Goal: Information Seeking & Learning: Compare options

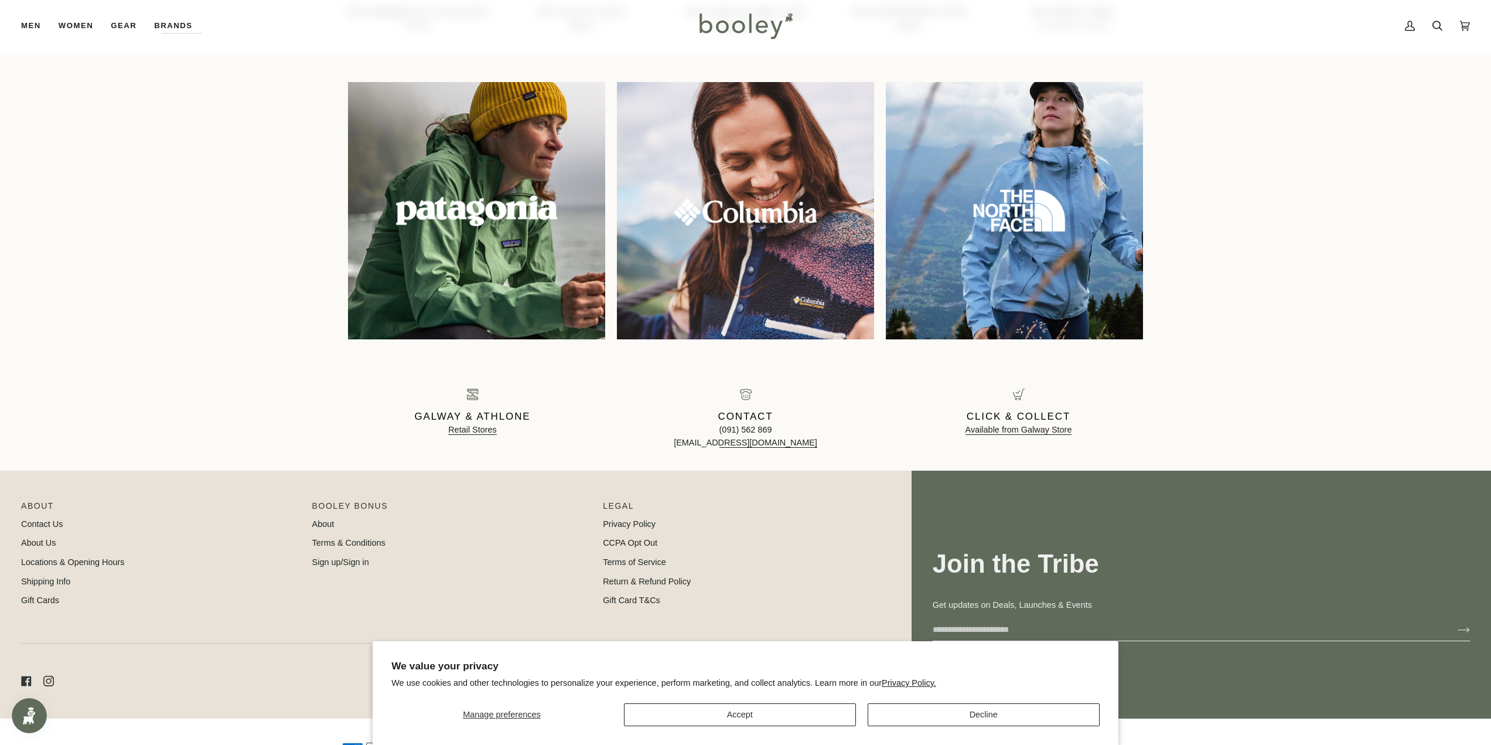
scroll to position [1172, 0]
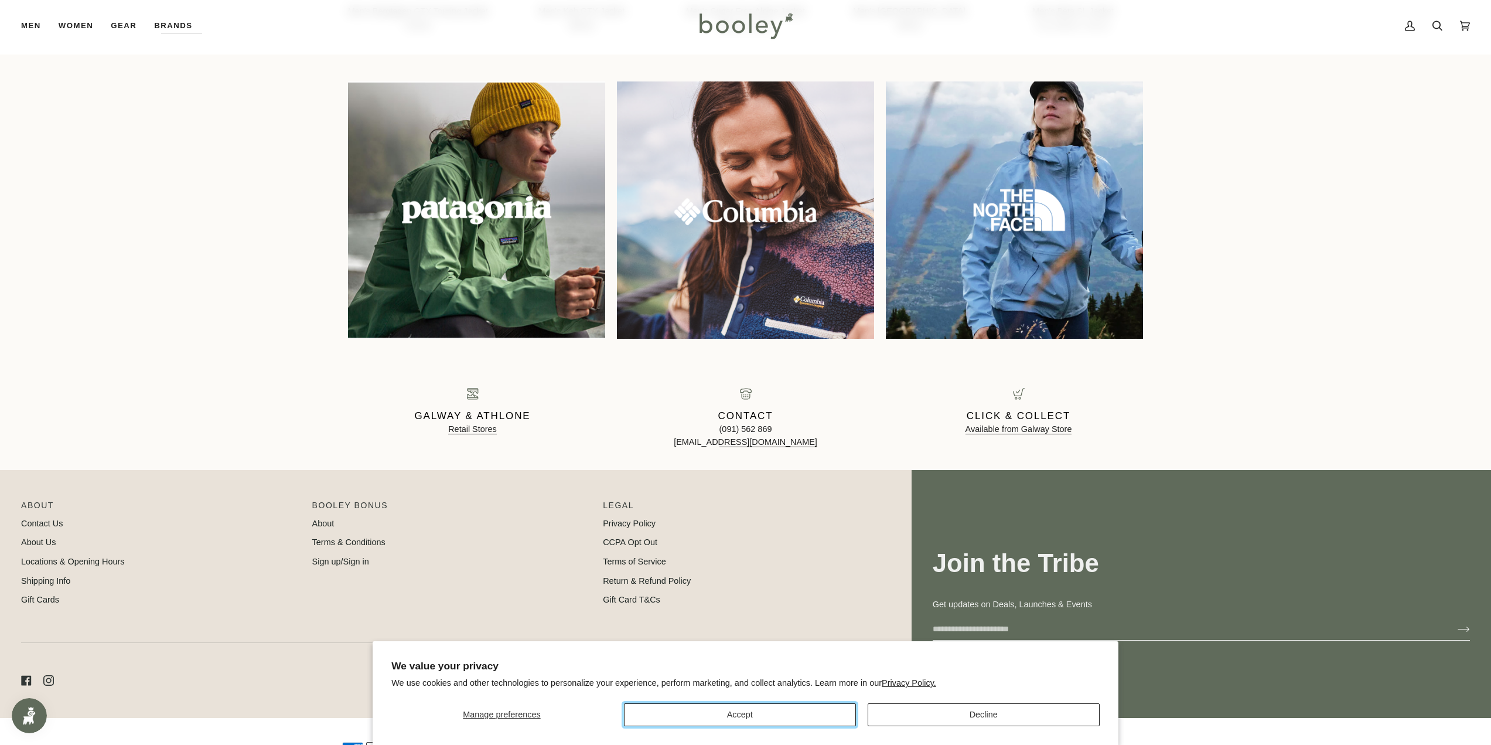
click at [846, 709] on button "Accept" at bounding box center [740, 714] width 232 height 23
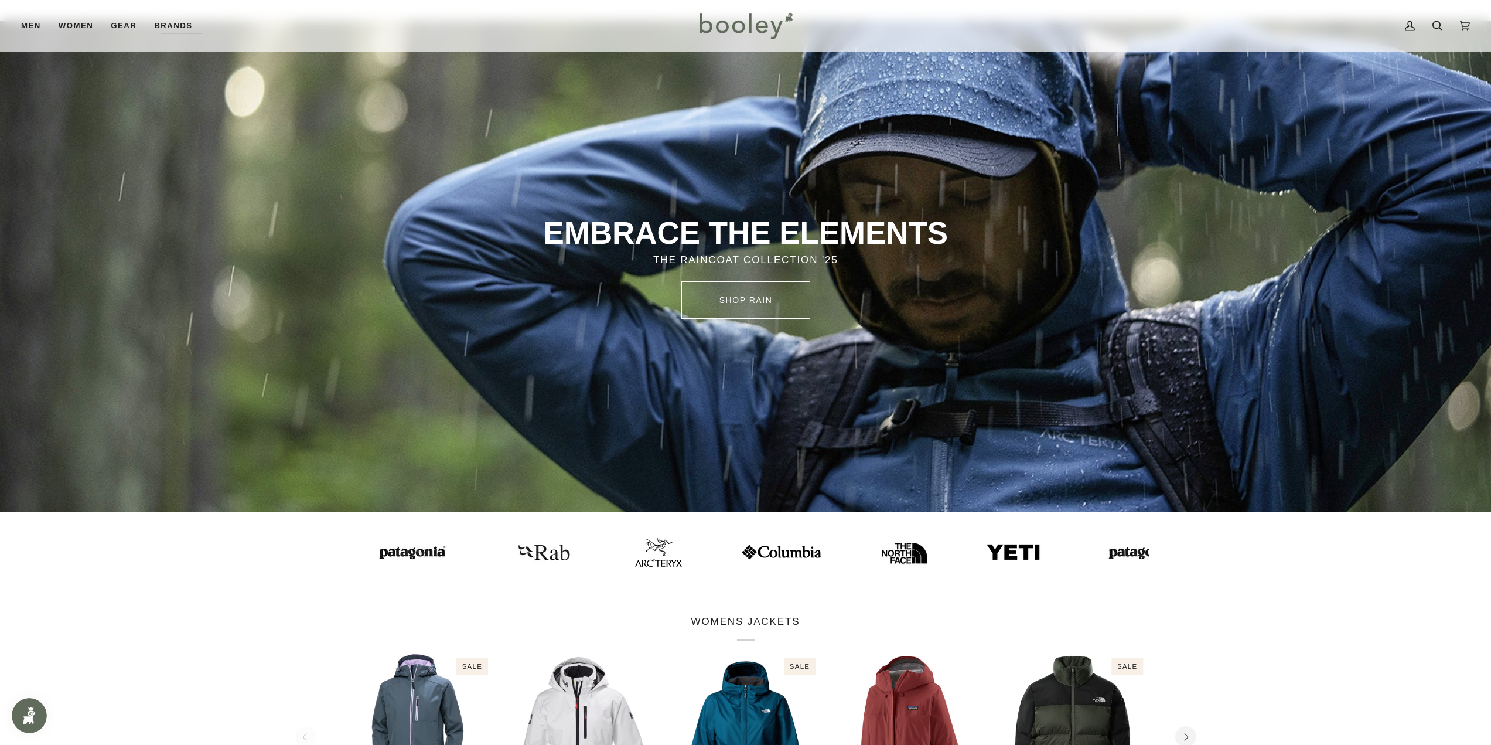
scroll to position [35, 0]
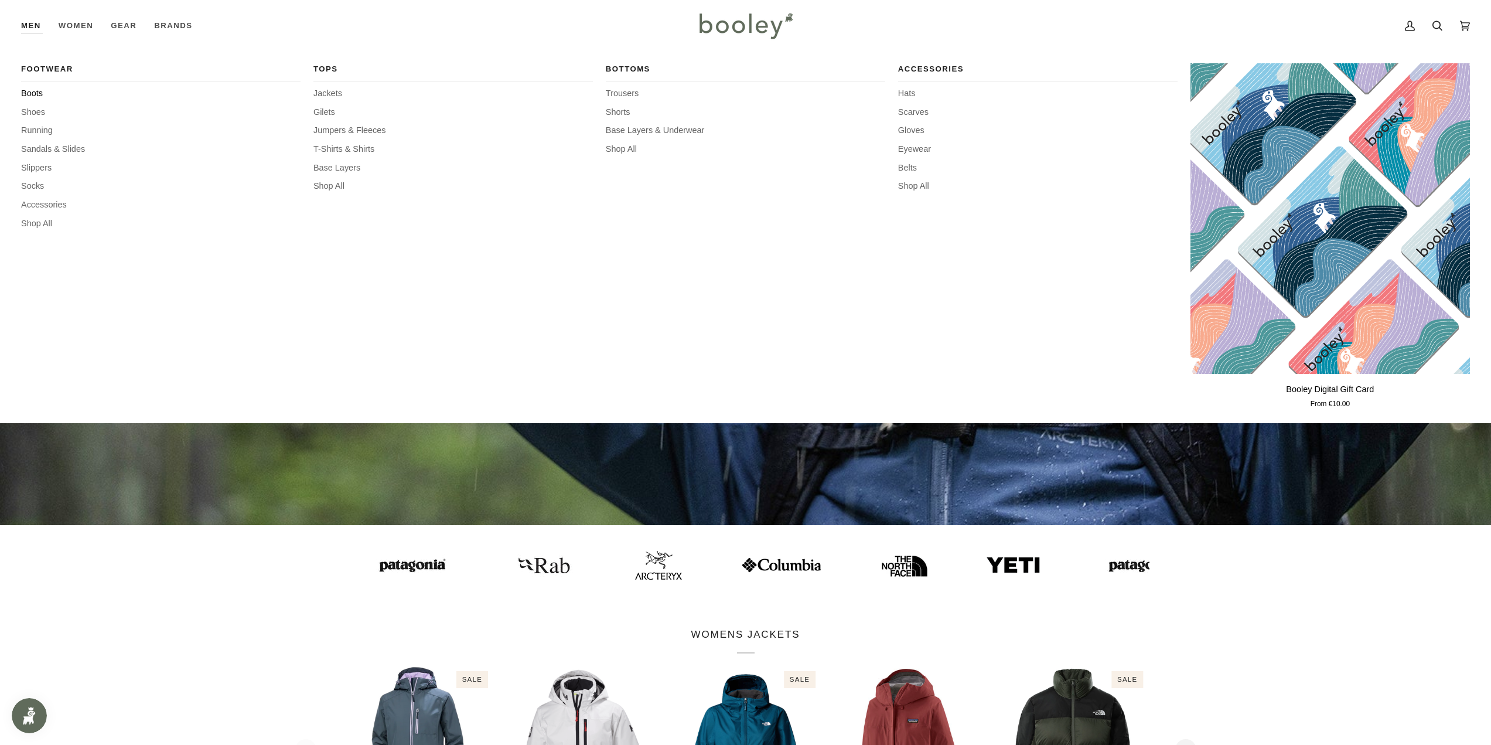
click at [32, 91] on span "Boots" at bounding box center [160, 93] width 279 height 13
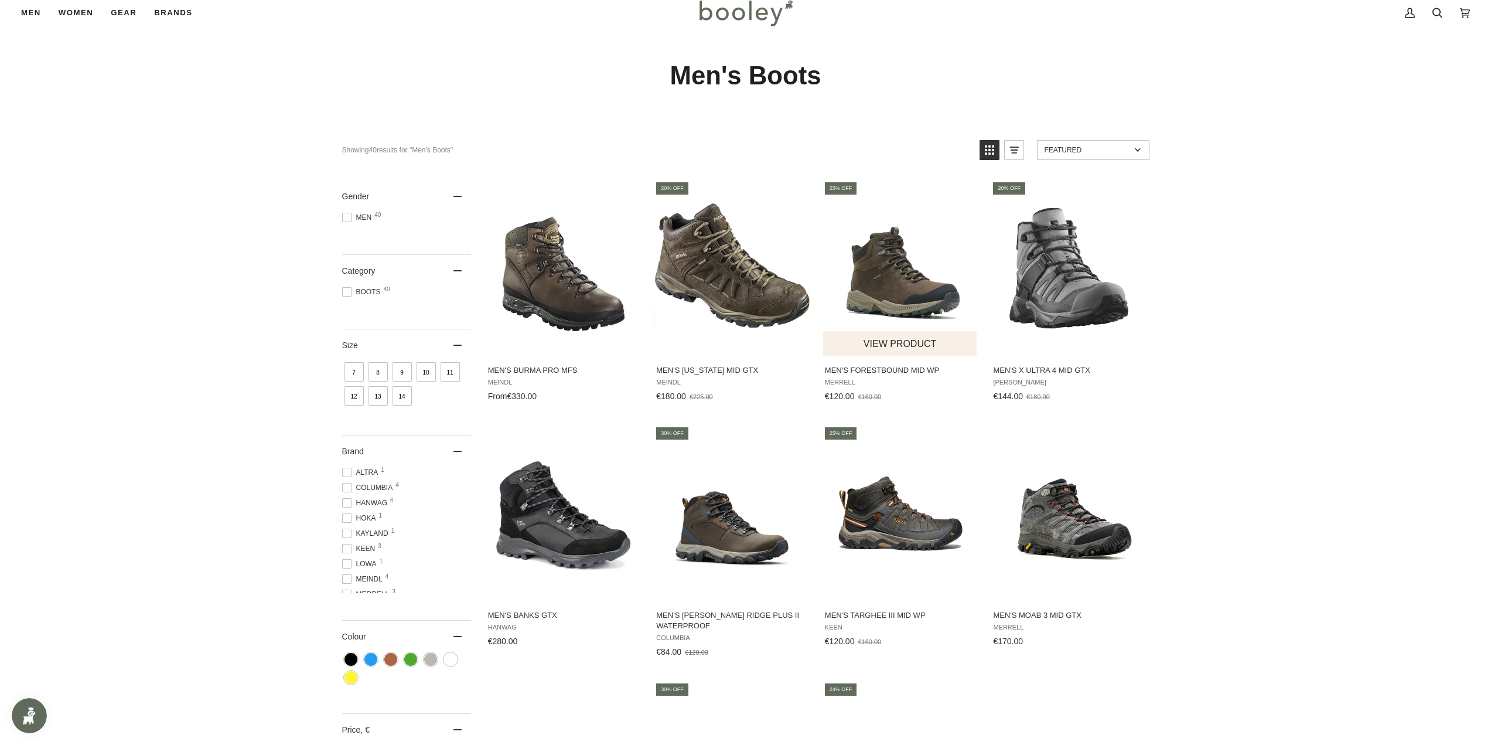
scroll to position [176, 0]
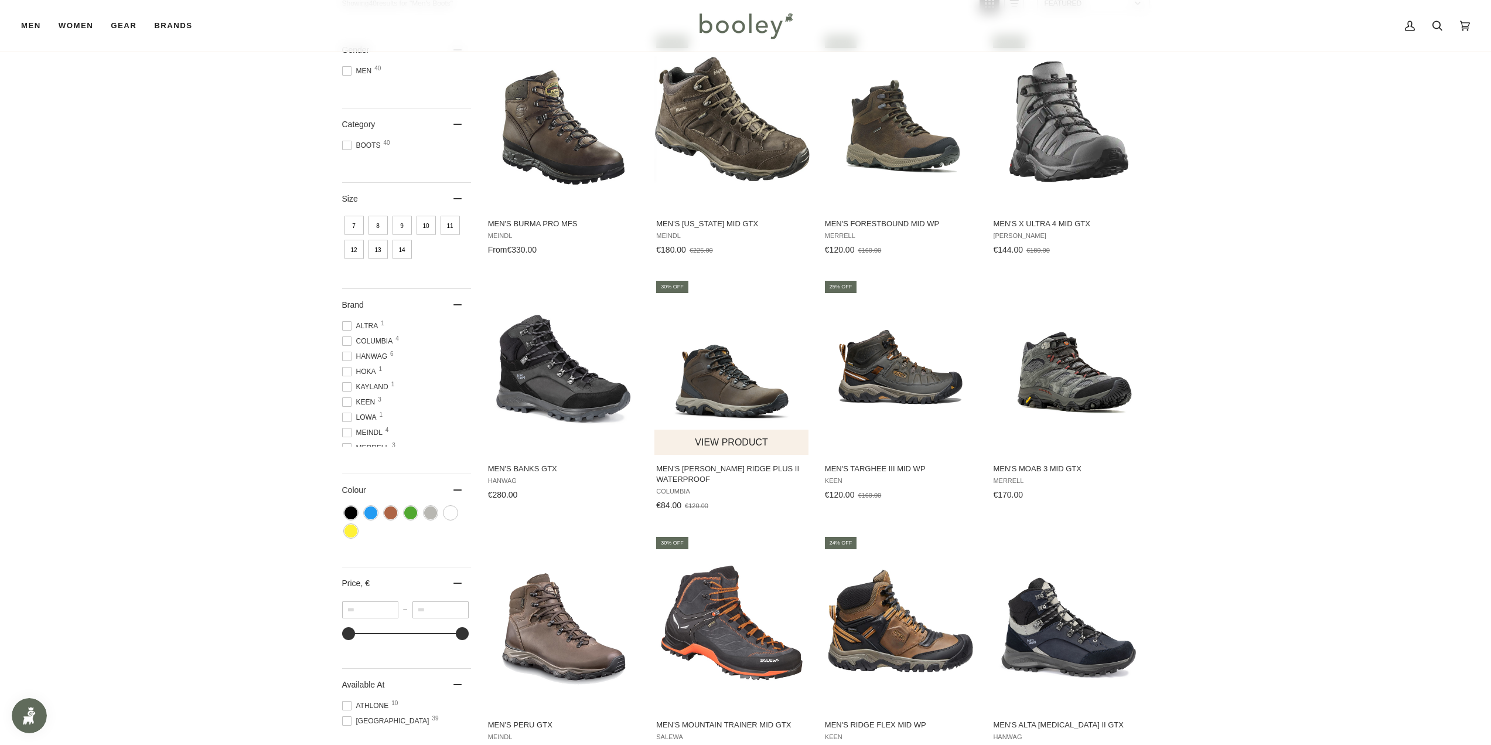
click at [759, 389] on img "Men's Newton Ridge Plus II Waterproof" at bounding box center [731, 366] width 155 height 155
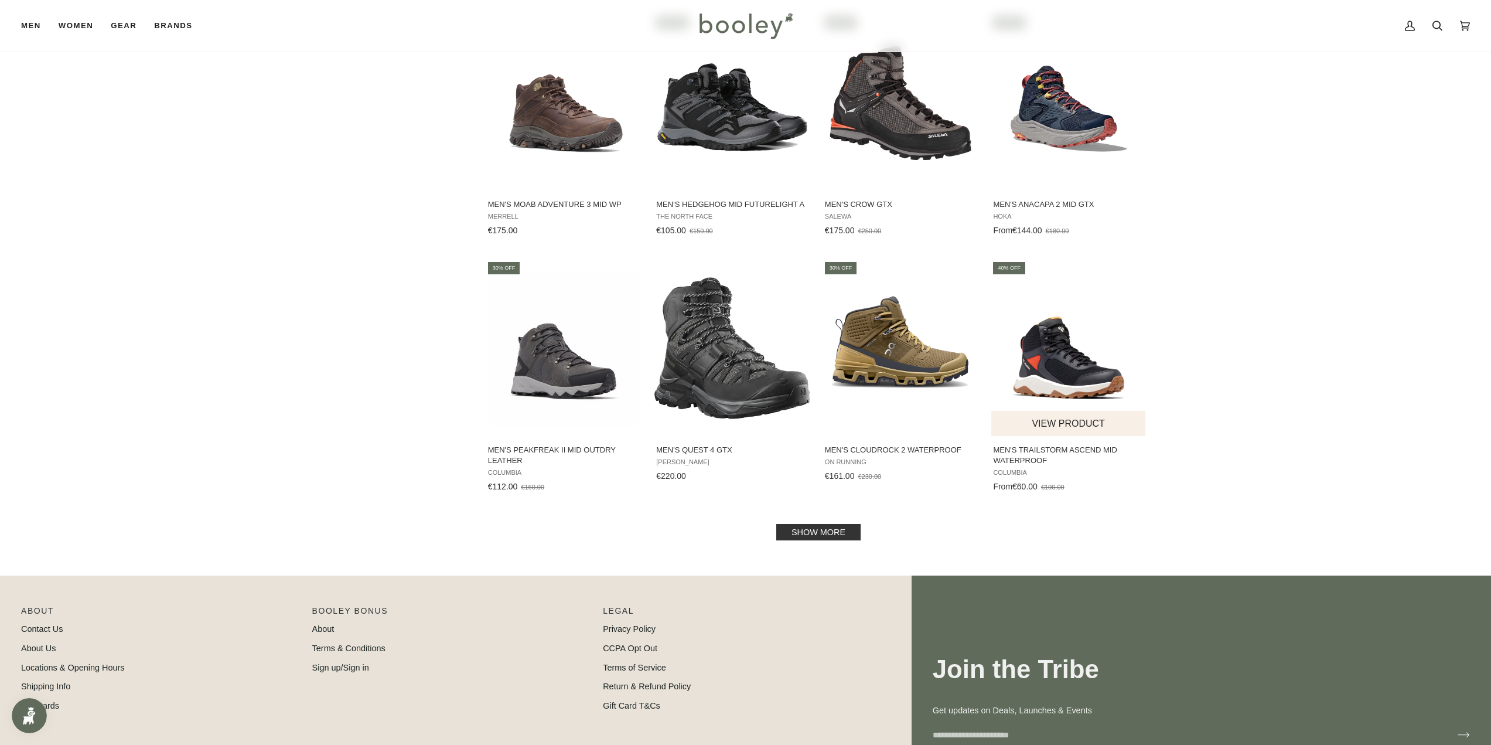
scroll to position [937, 0]
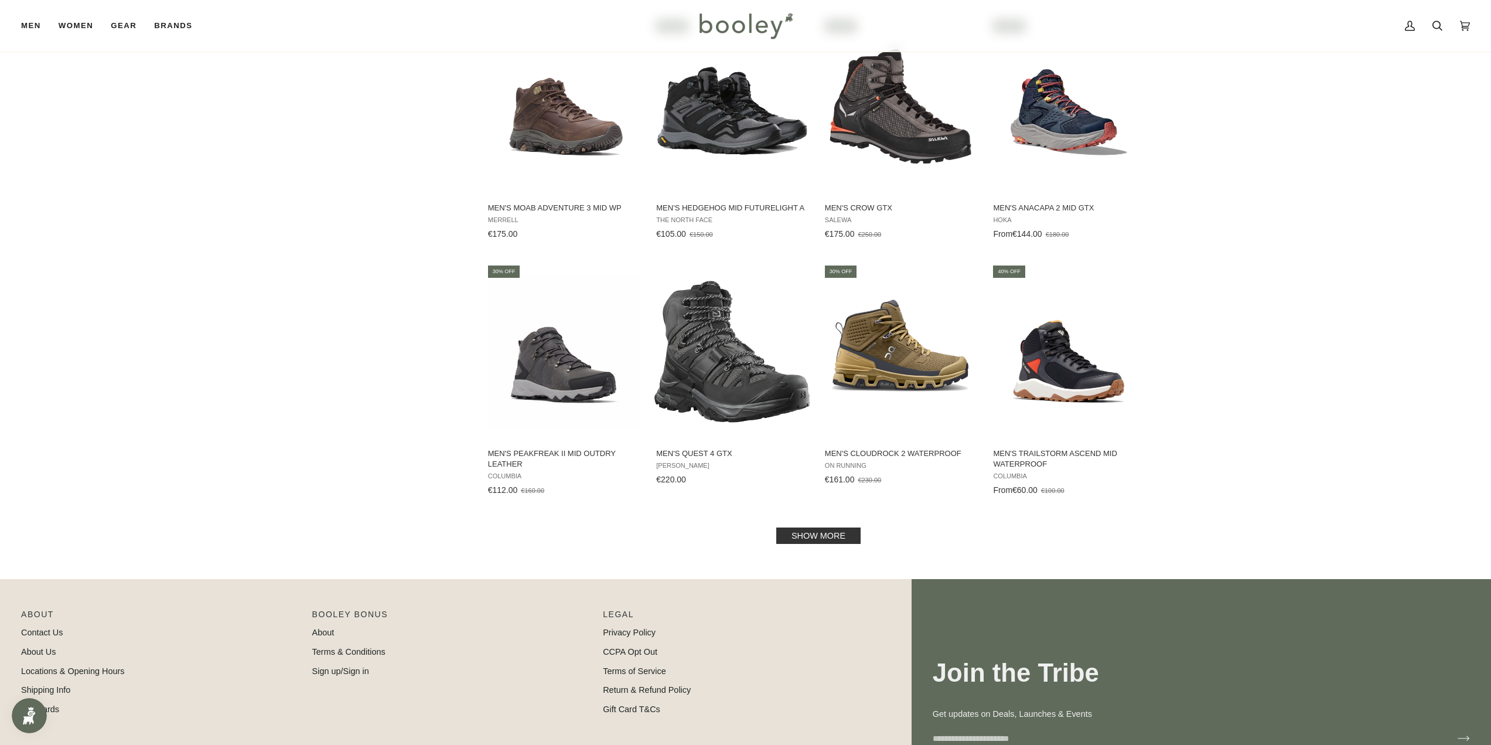
click at [832, 534] on link "Show more" at bounding box center [818, 535] width 84 height 16
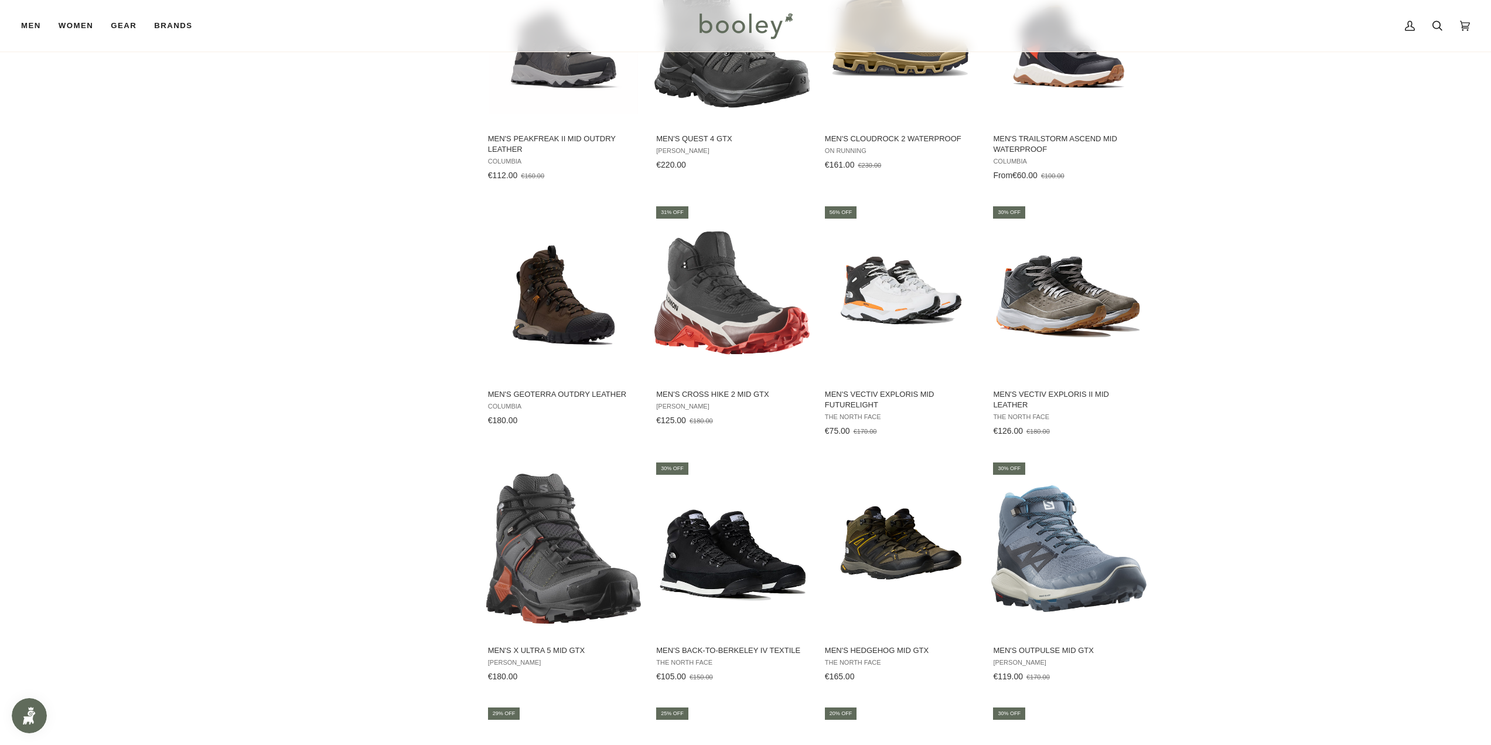
scroll to position [1289, 0]
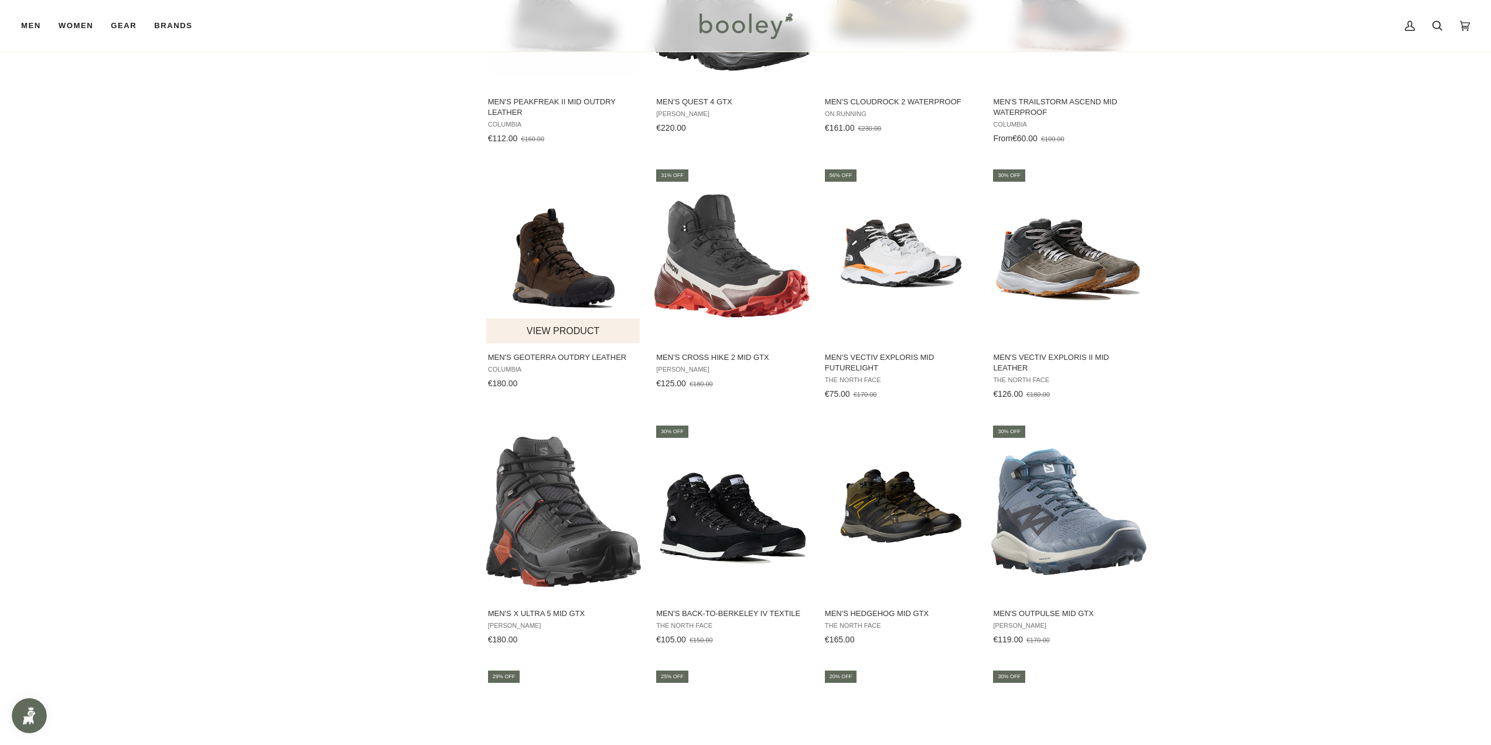
click at [580, 290] on img "Men's Geoterra Outdry Leather" at bounding box center [563, 255] width 155 height 155
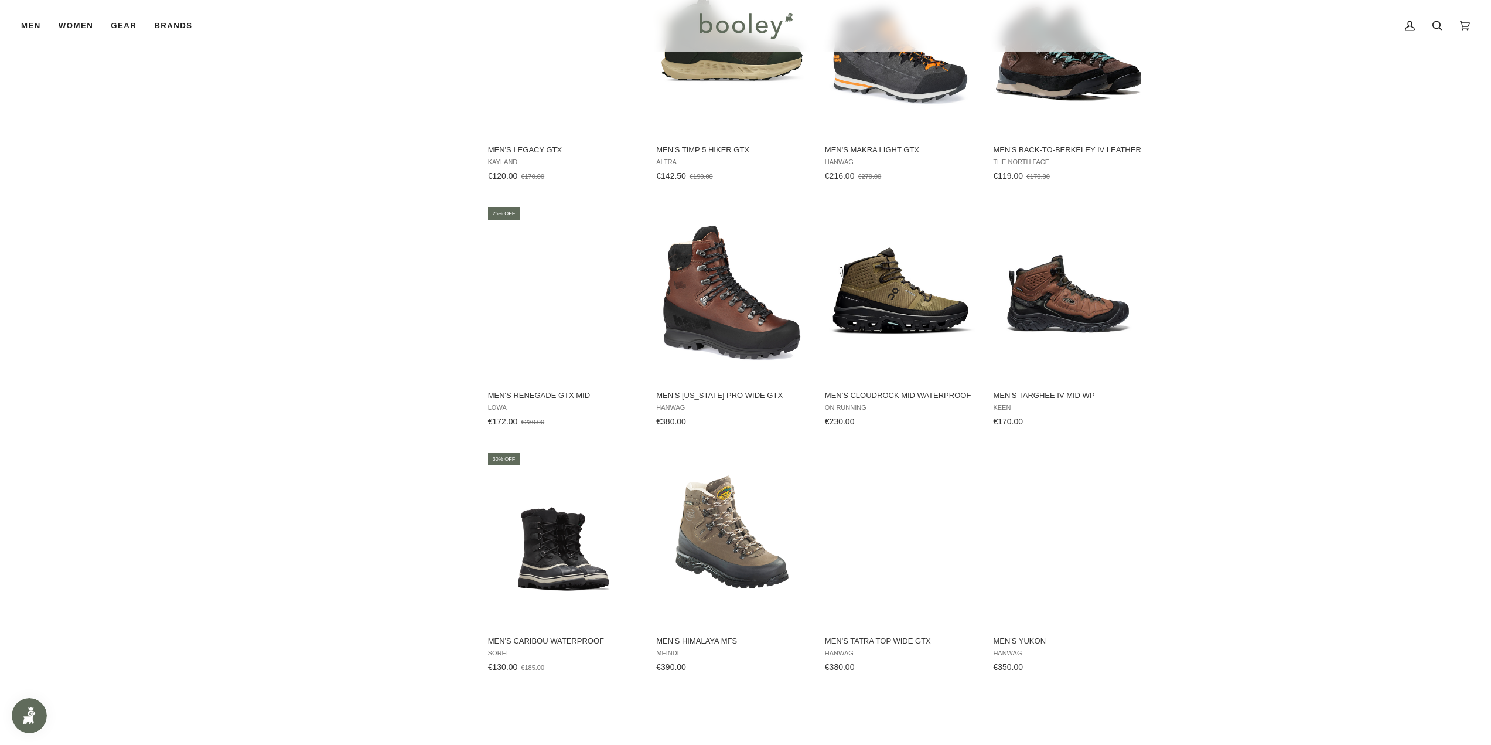
scroll to position [1992, 0]
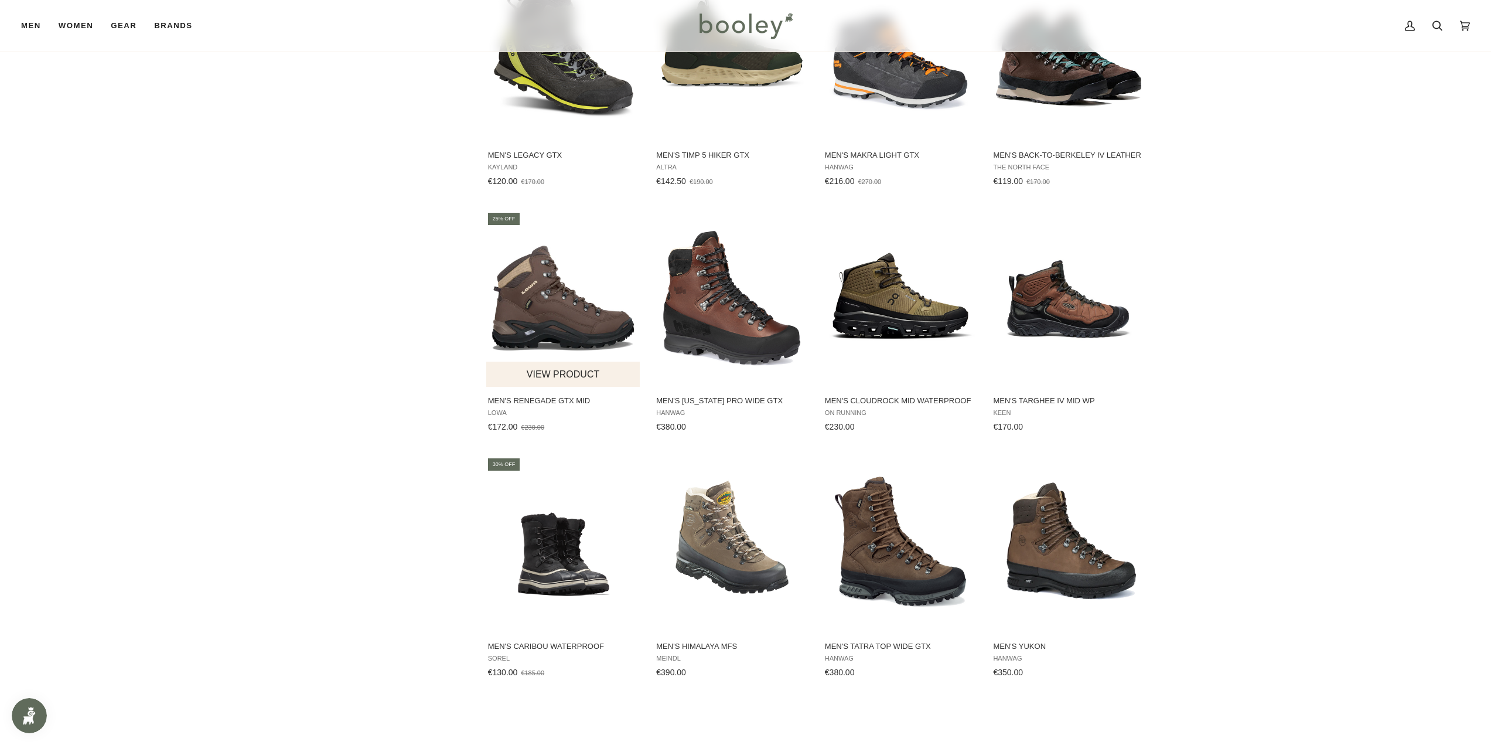
click at [588, 324] on img "Men's Renegade GTX Mid" at bounding box center [563, 298] width 155 height 155
click at [1089, 523] on img "Men's Yukon" at bounding box center [1068, 543] width 155 height 155
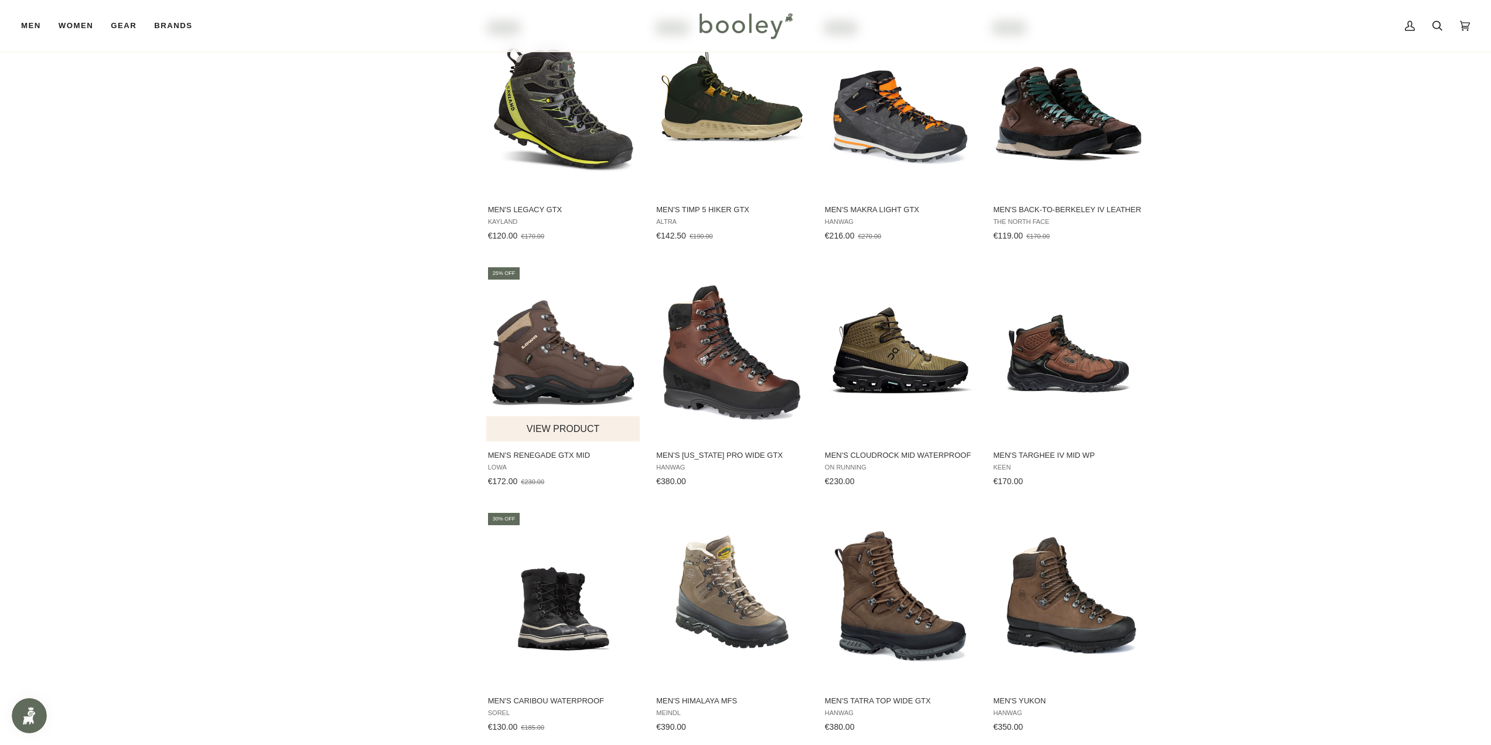
scroll to position [1933, 0]
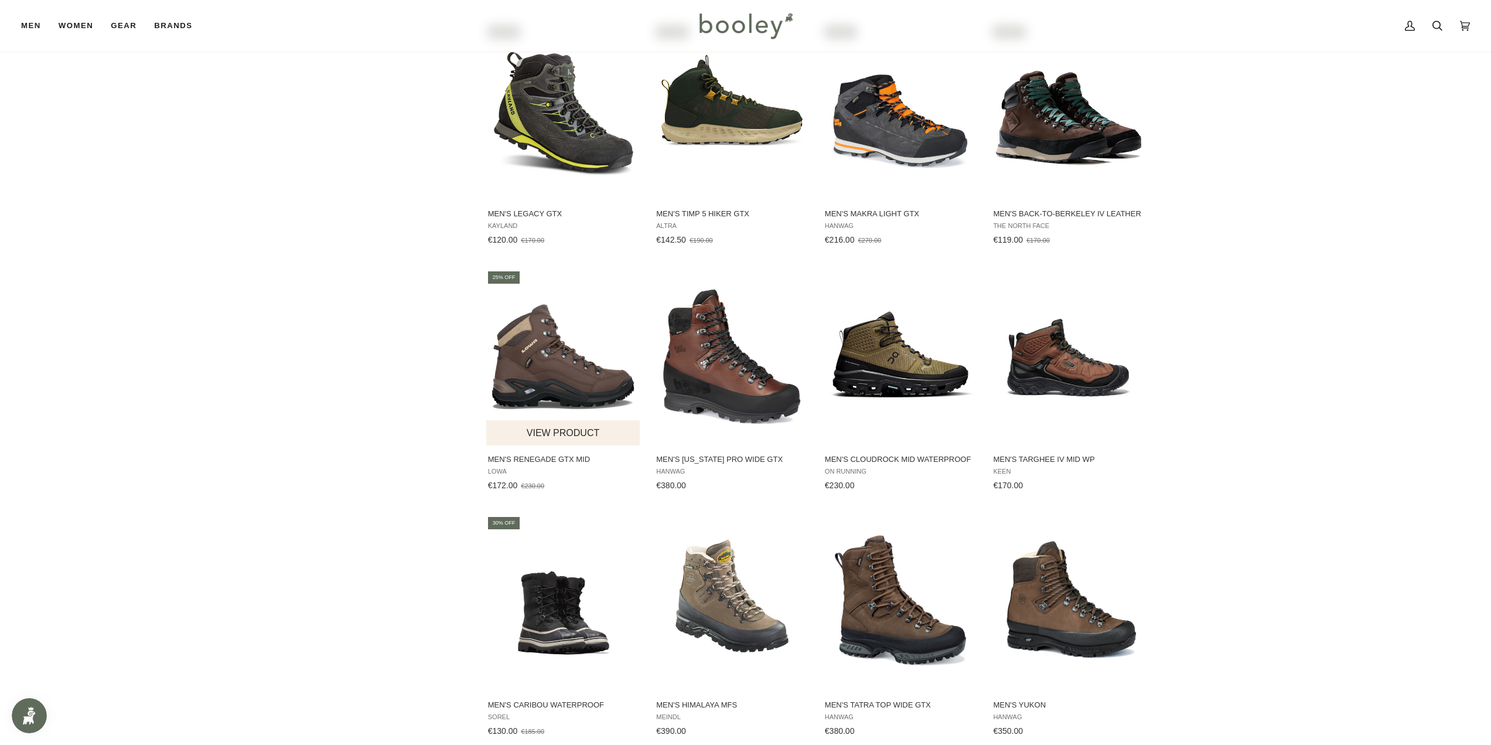
click at [581, 392] on img "Men's Renegade GTX Mid" at bounding box center [563, 357] width 155 height 155
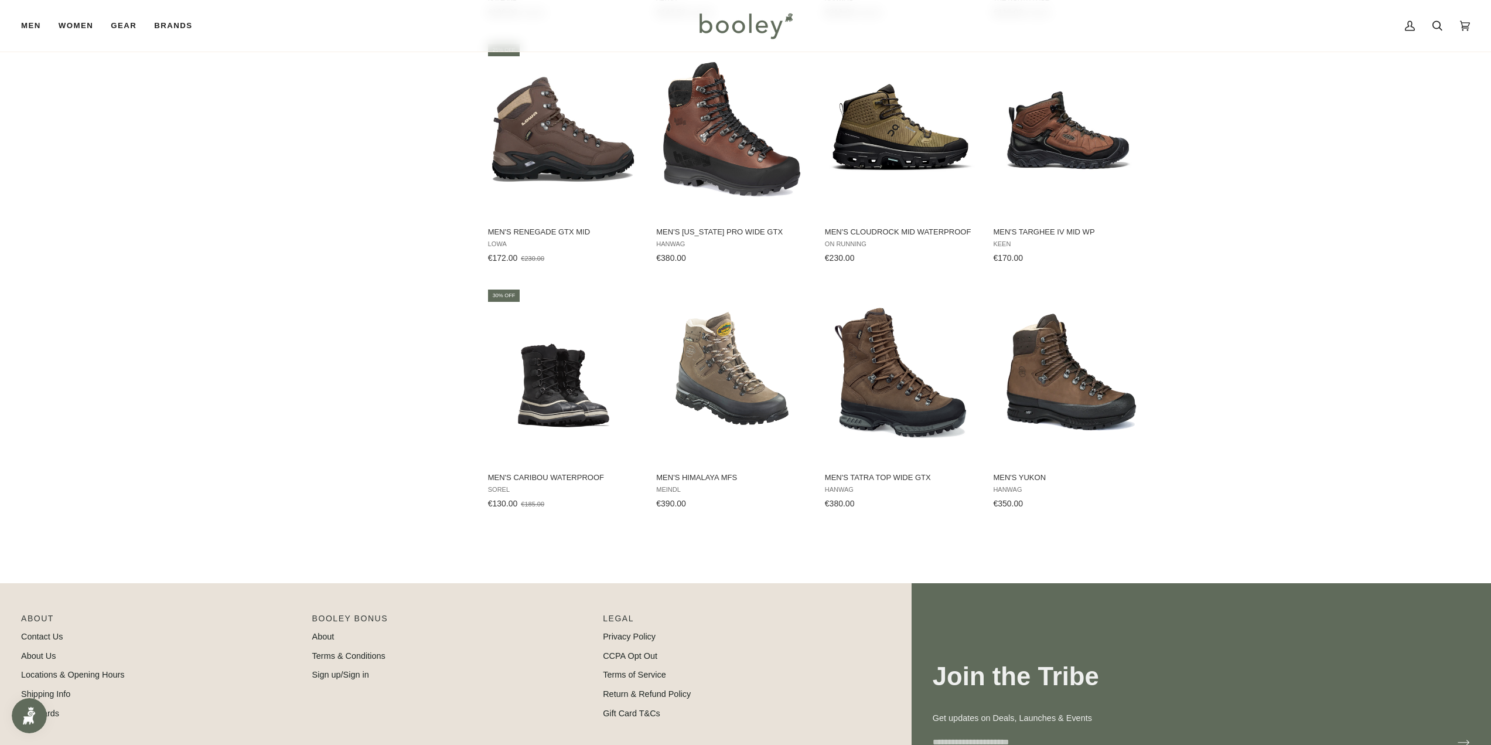
scroll to position [2167, 0]
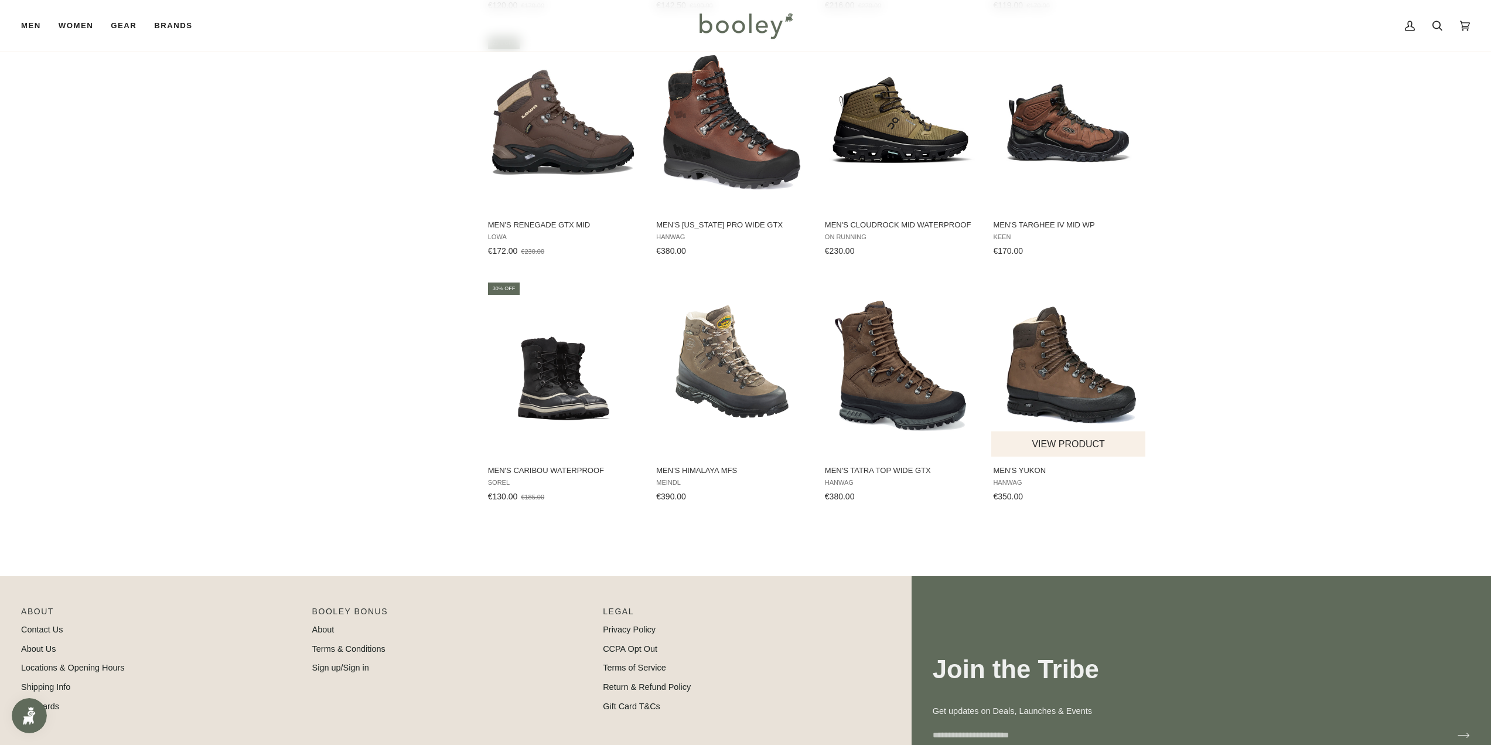
click at [1051, 395] on img "Men's Yukon" at bounding box center [1068, 368] width 155 height 155
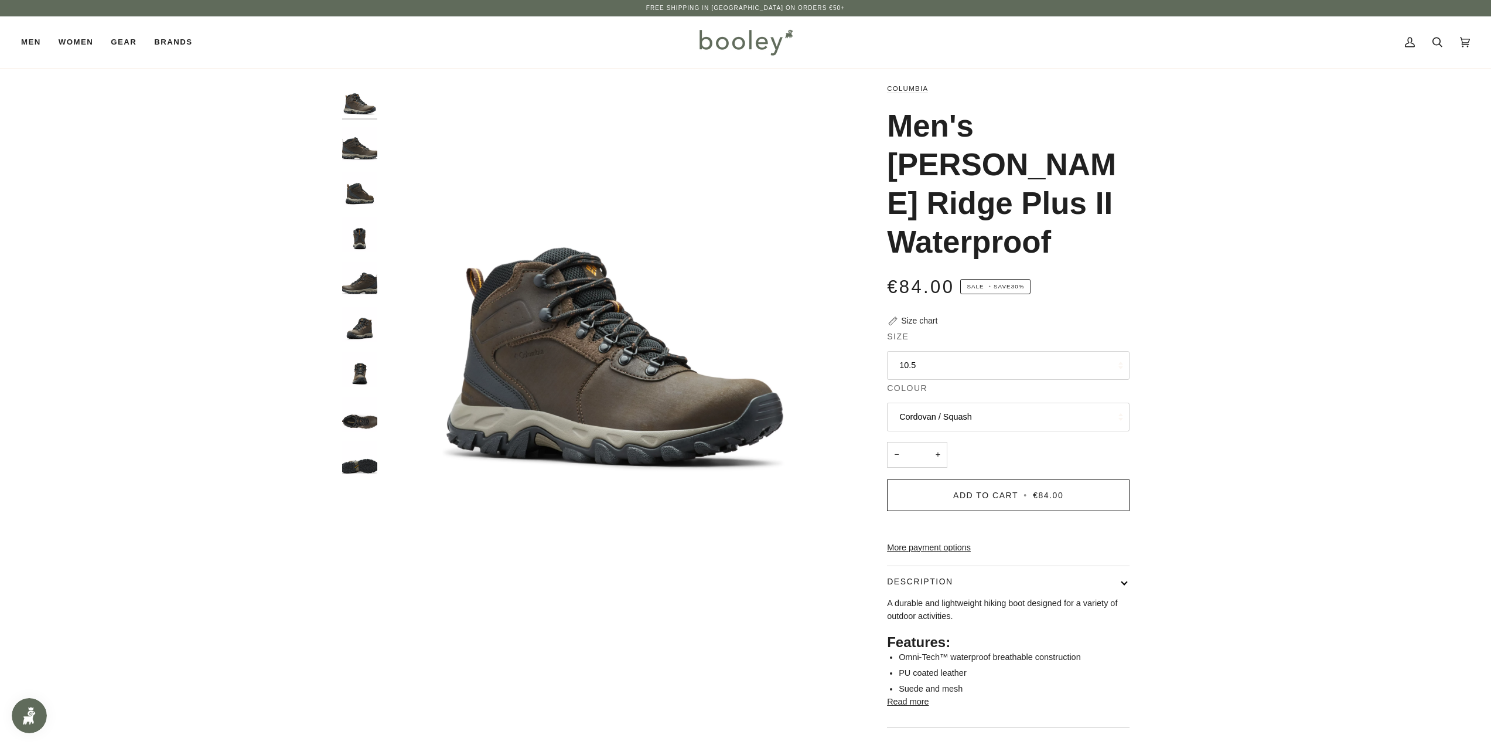
click at [361, 407] on img "Columbia Men's Newton Ridge Plus II Waterproof Cordovan / Squash - Booley Galway" at bounding box center [359, 414] width 35 height 35
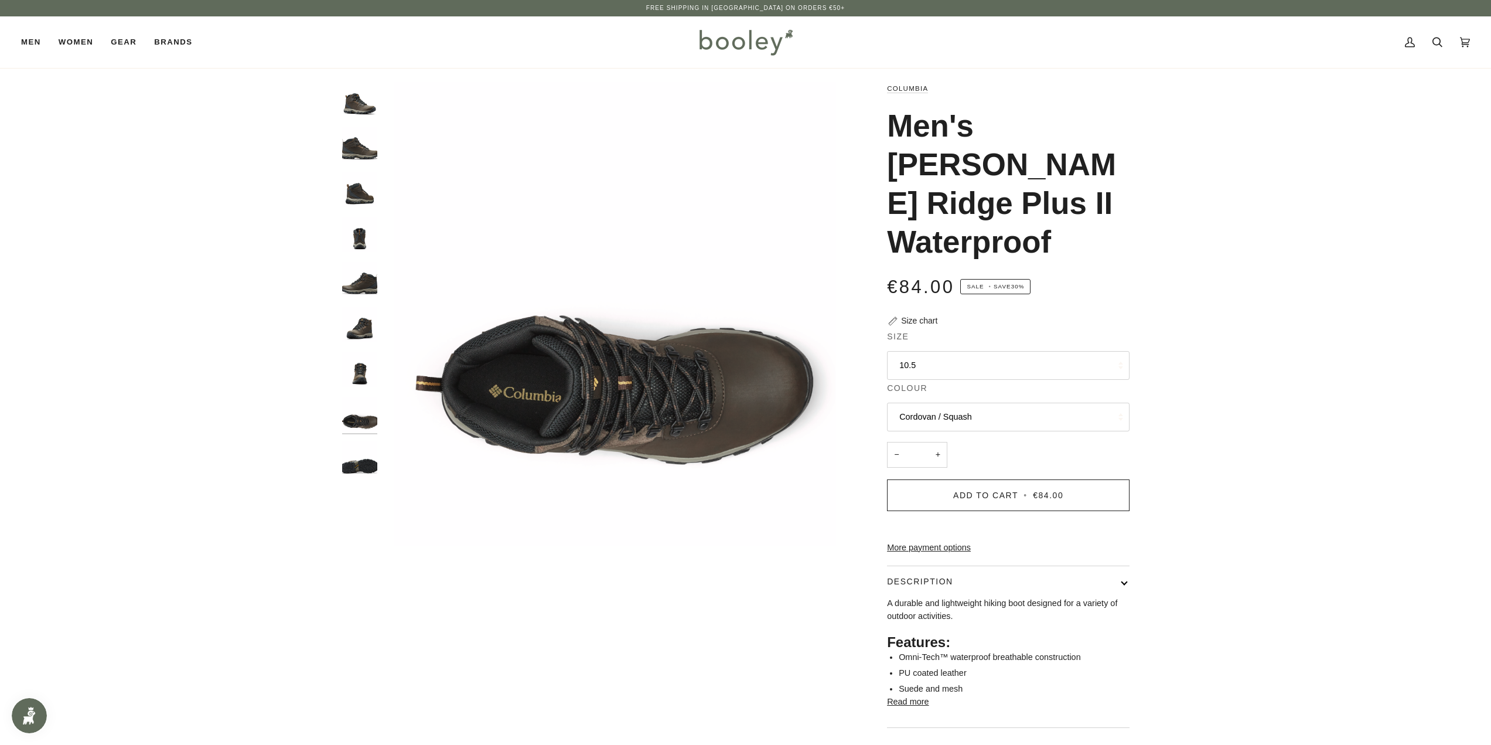
click at [359, 372] on img "Columbia Men's Newton Ridge Plus II Waterproof Cordovan / Squash - Booley Galway" at bounding box center [359, 368] width 35 height 35
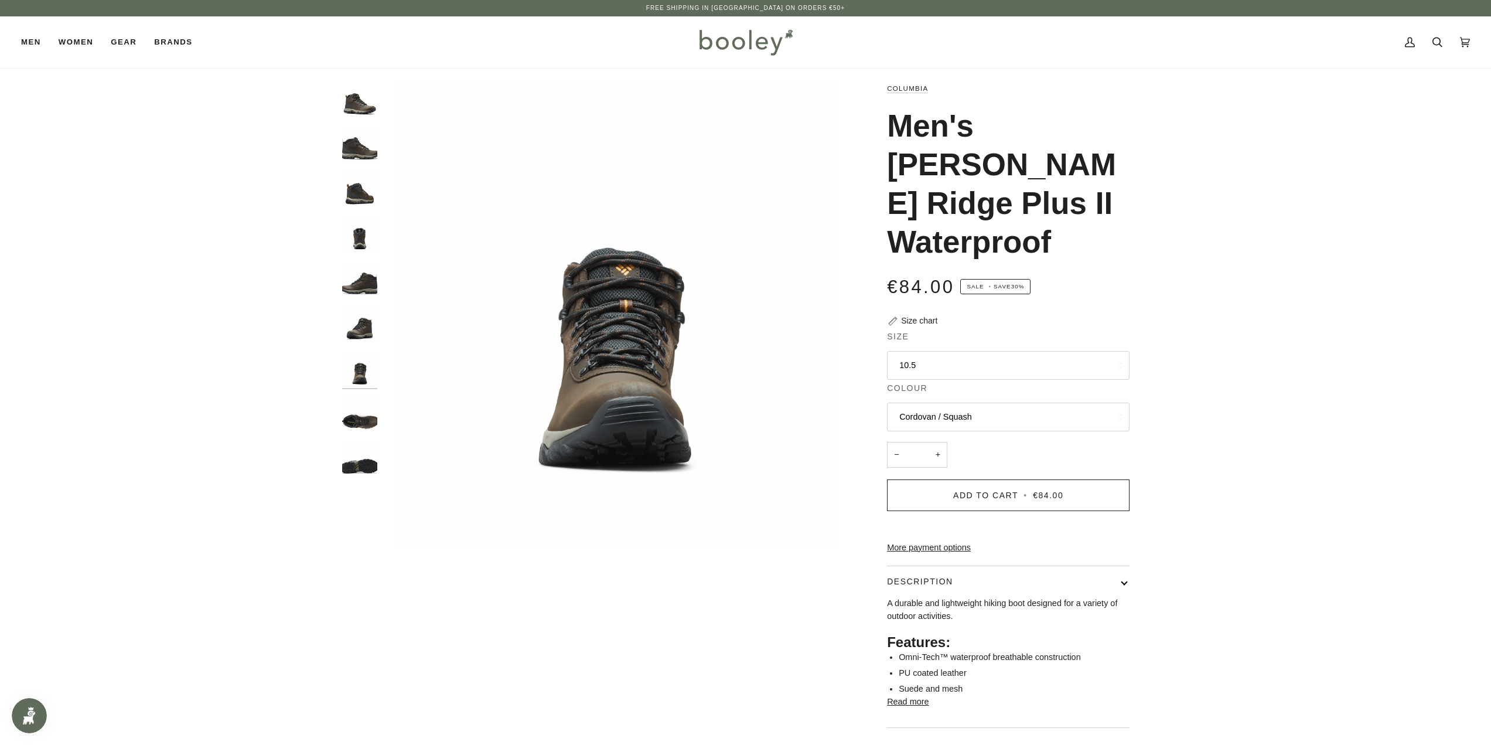
click at [360, 336] on img "Columbia Men's Newton Ridge Plus II Waterproof Cordovan / Squash - Booley Galway" at bounding box center [359, 323] width 35 height 35
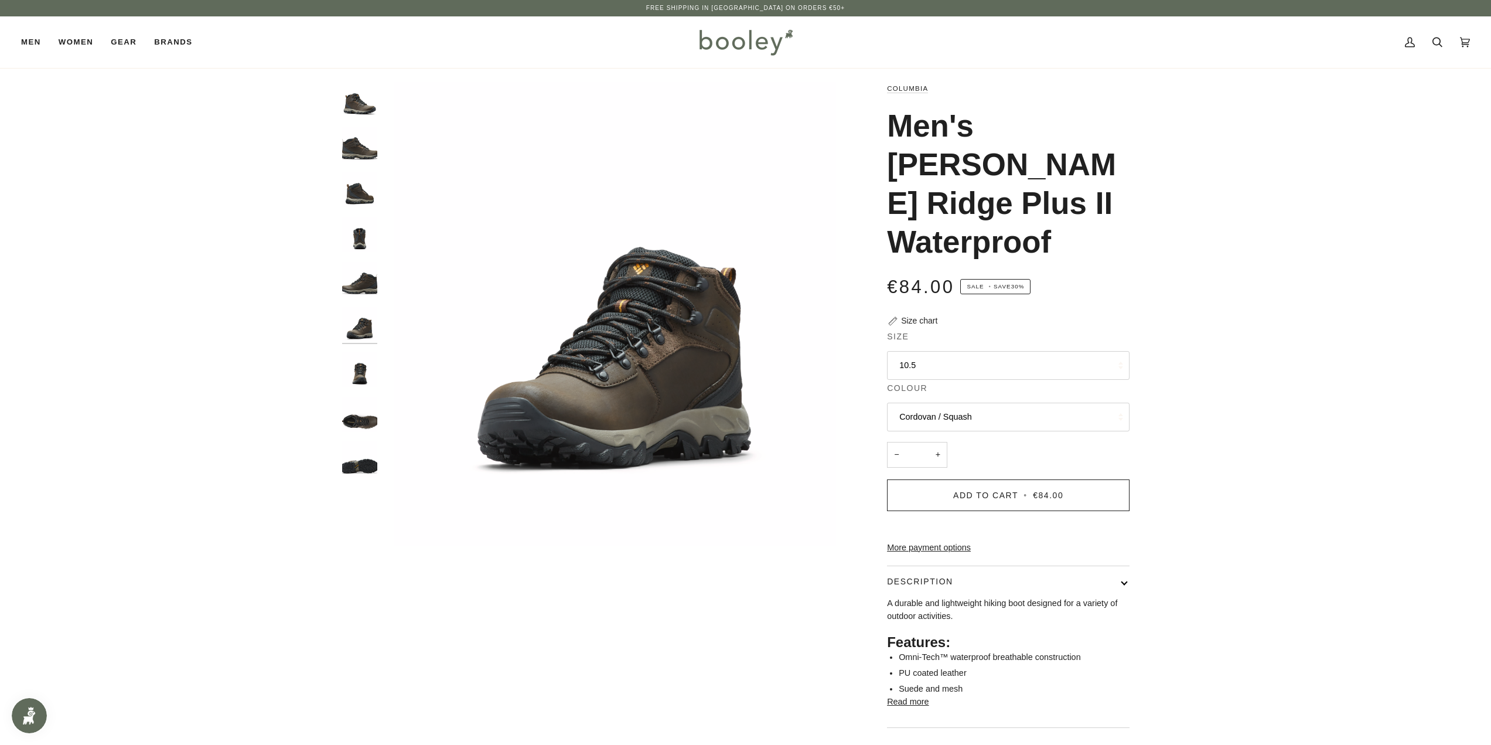
click at [363, 292] on img "Columbia Men's Newton Ridge Plus II Waterproof Cordovan / Squash - Booley Galway" at bounding box center [359, 279] width 35 height 35
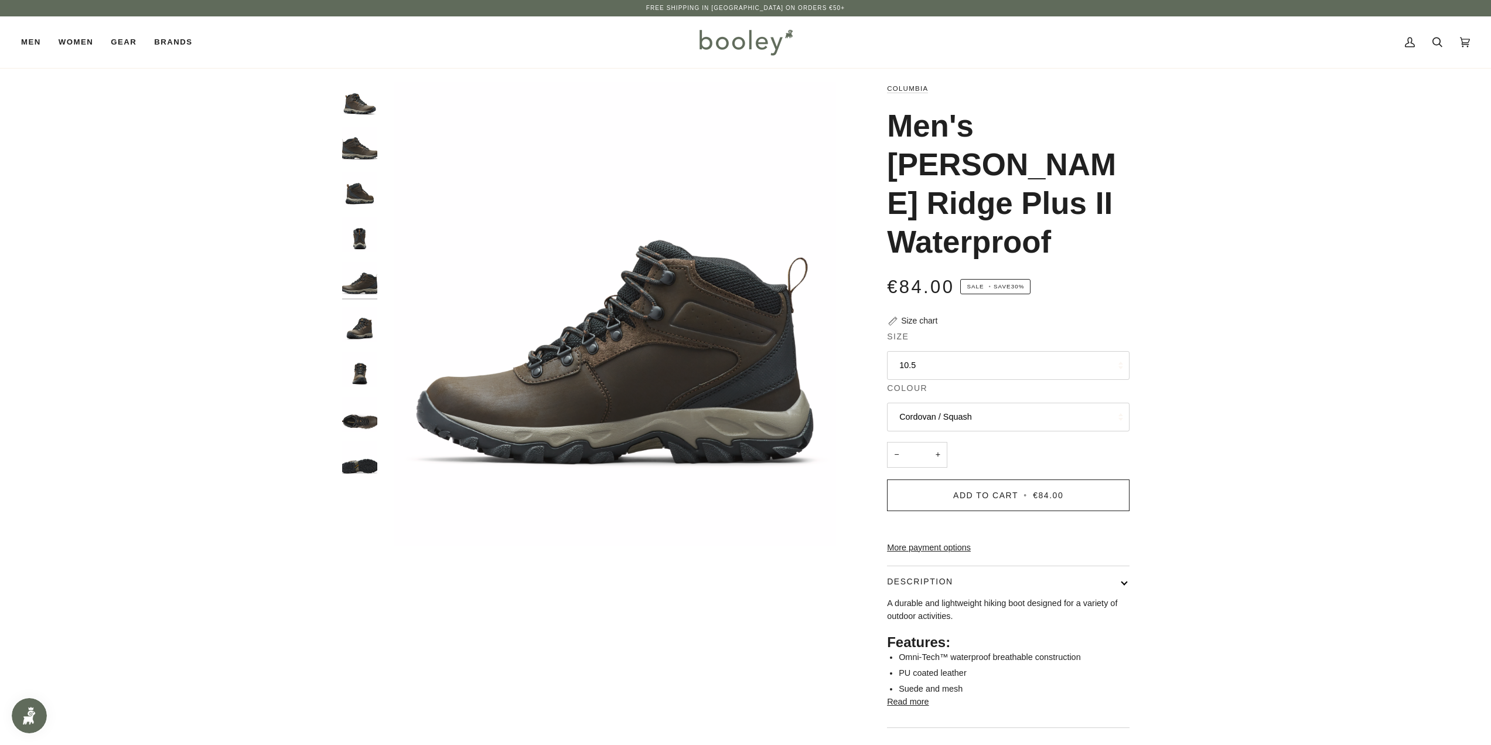
click at [360, 251] on img "Columbia Men's Newton Ridge Plus II Waterproof Cordovan / Squash - Booley Galway" at bounding box center [359, 234] width 35 height 35
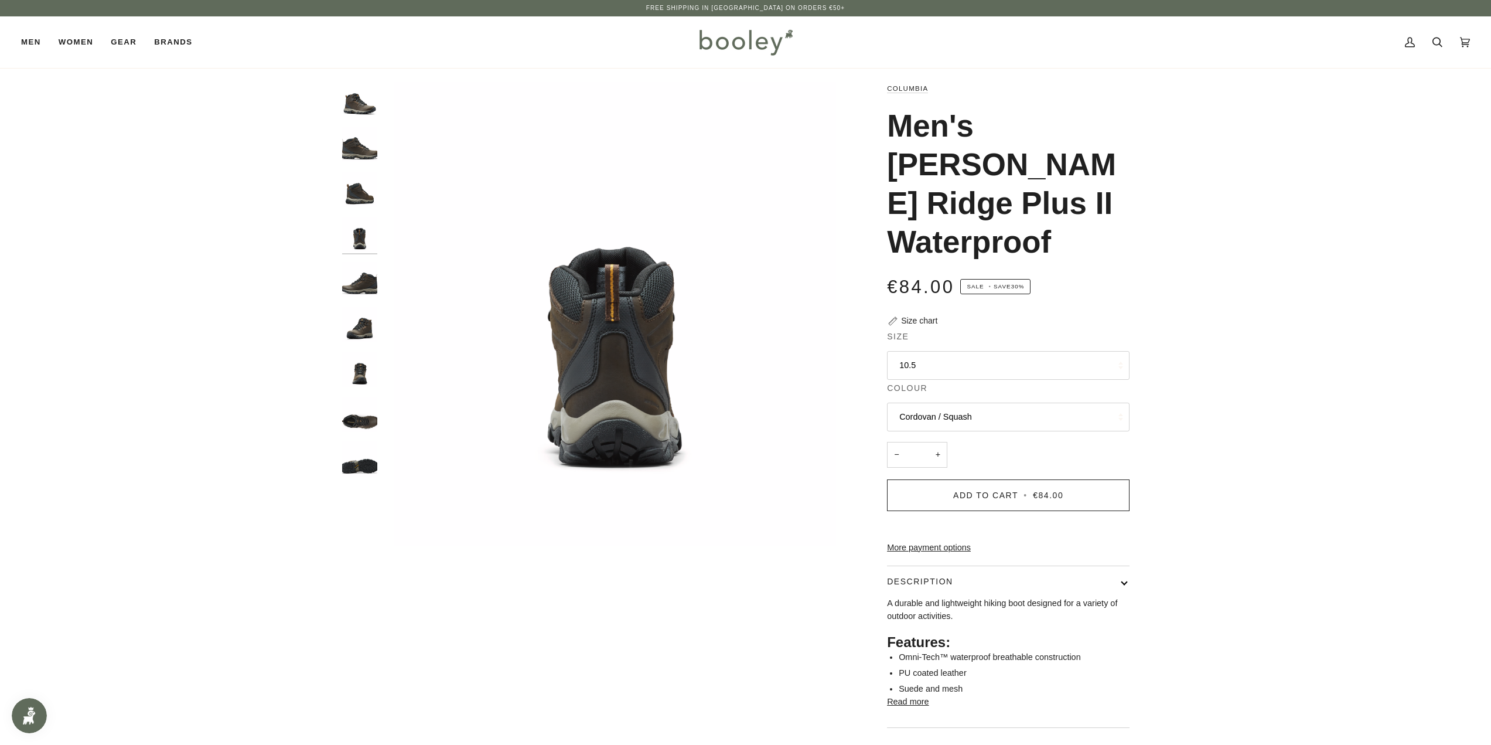
click at [367, 207] on div at bounding box center [362, 284] width 41 height 404
click at [364, 192] on img "Columbia Men's Newton Ridge Plus II Waterproof Cordovan / Squash - Booley Galway" at bounding box center [359, 189] width 35 height 35
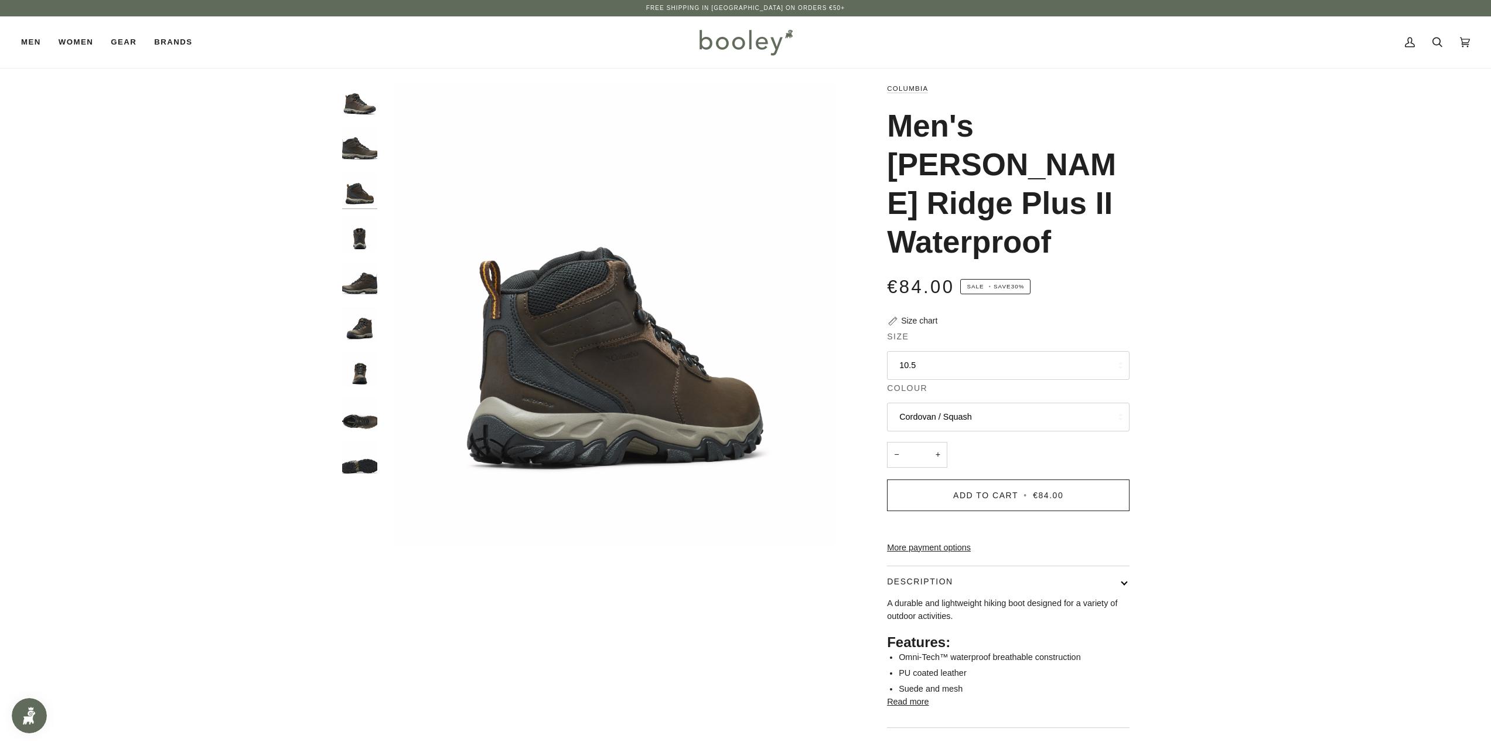
click at [355, 155] on img "Columbia Men's Newton Ridge Plus II Waterproof Cordovan / Squash - Booley Galway" at bounding box center [359, 144] width 35 height 35
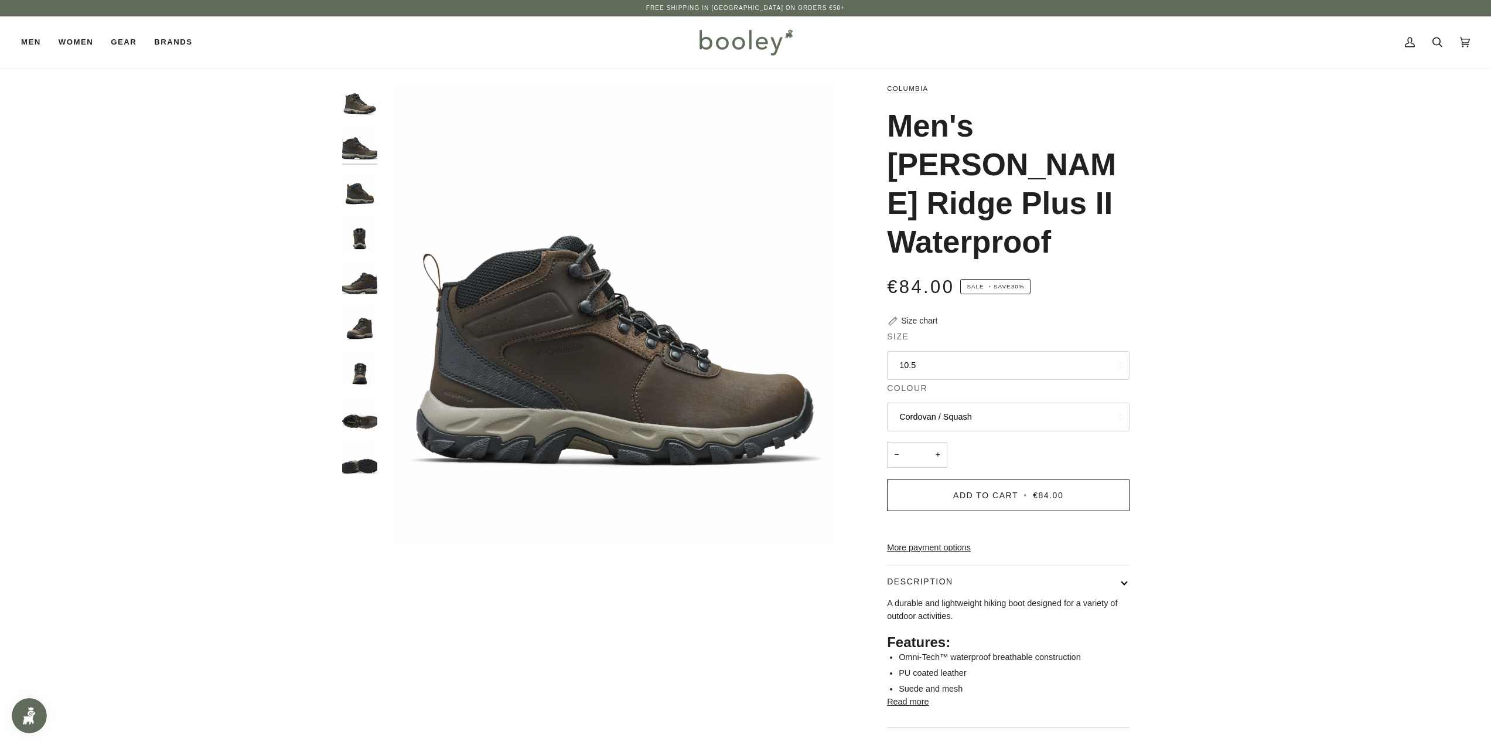
click at [357, 118] on div at bounding box center [362, 284] width 41 height 404
click at [358, 111] on img "Columbia Men's Newton Ridge Plus II Waterproof Cordovan / Squash - Booley Galway" at bounding box center [359, 99] width 35 height 35
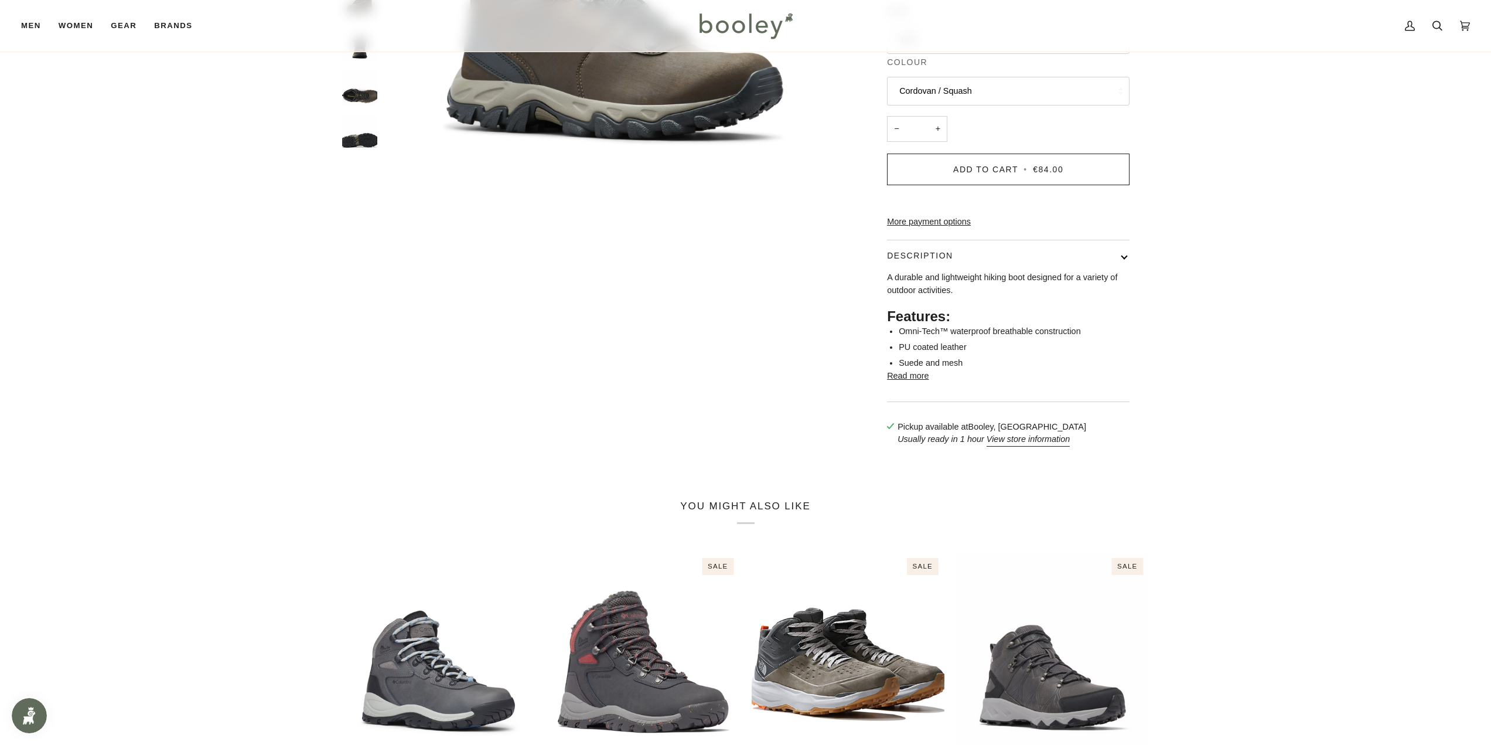
scroll to position [469, 0]
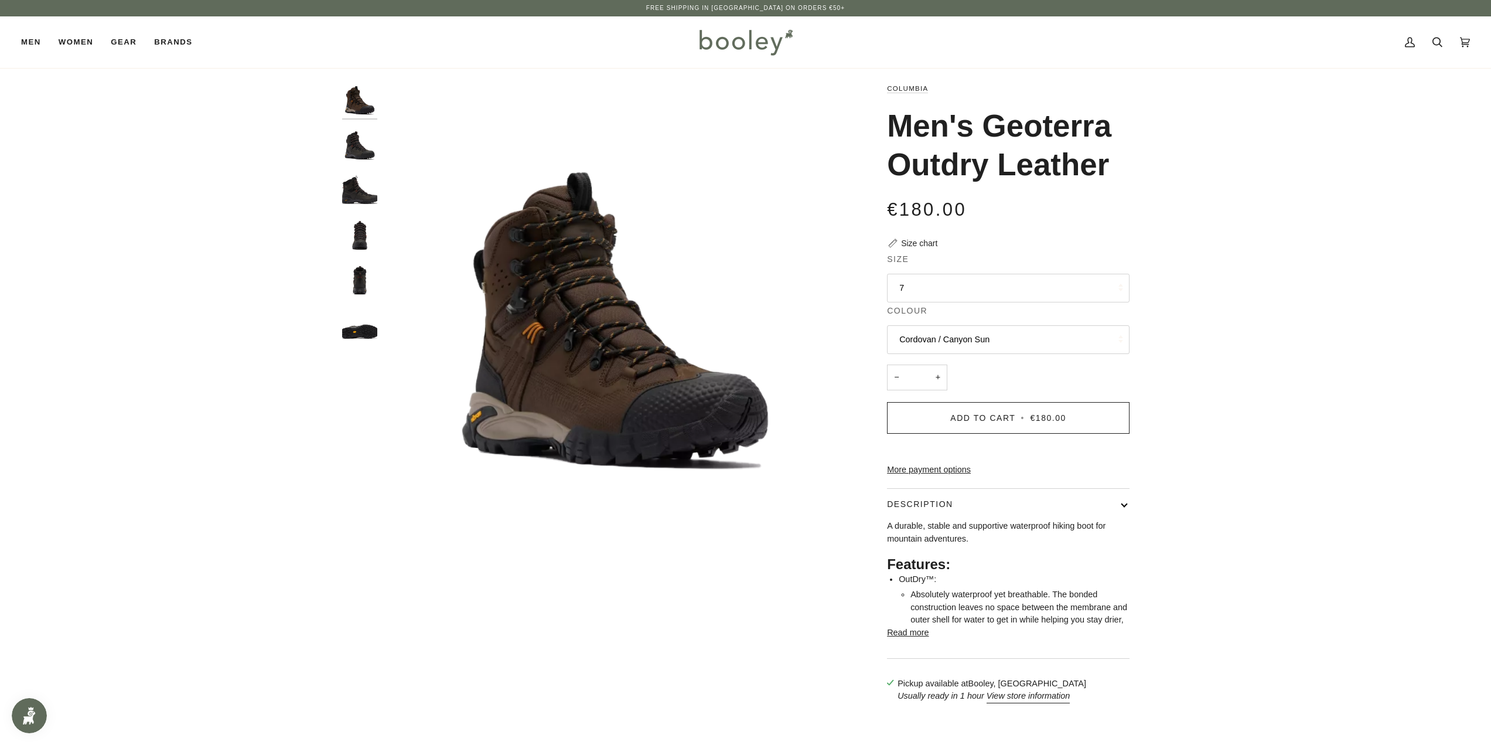
click at [349, 273] on img "Columbia Men's Geoterra Outdry Leather Black / Spice - Booley Galway" at bounding box center [359, 279] width 35 height 35
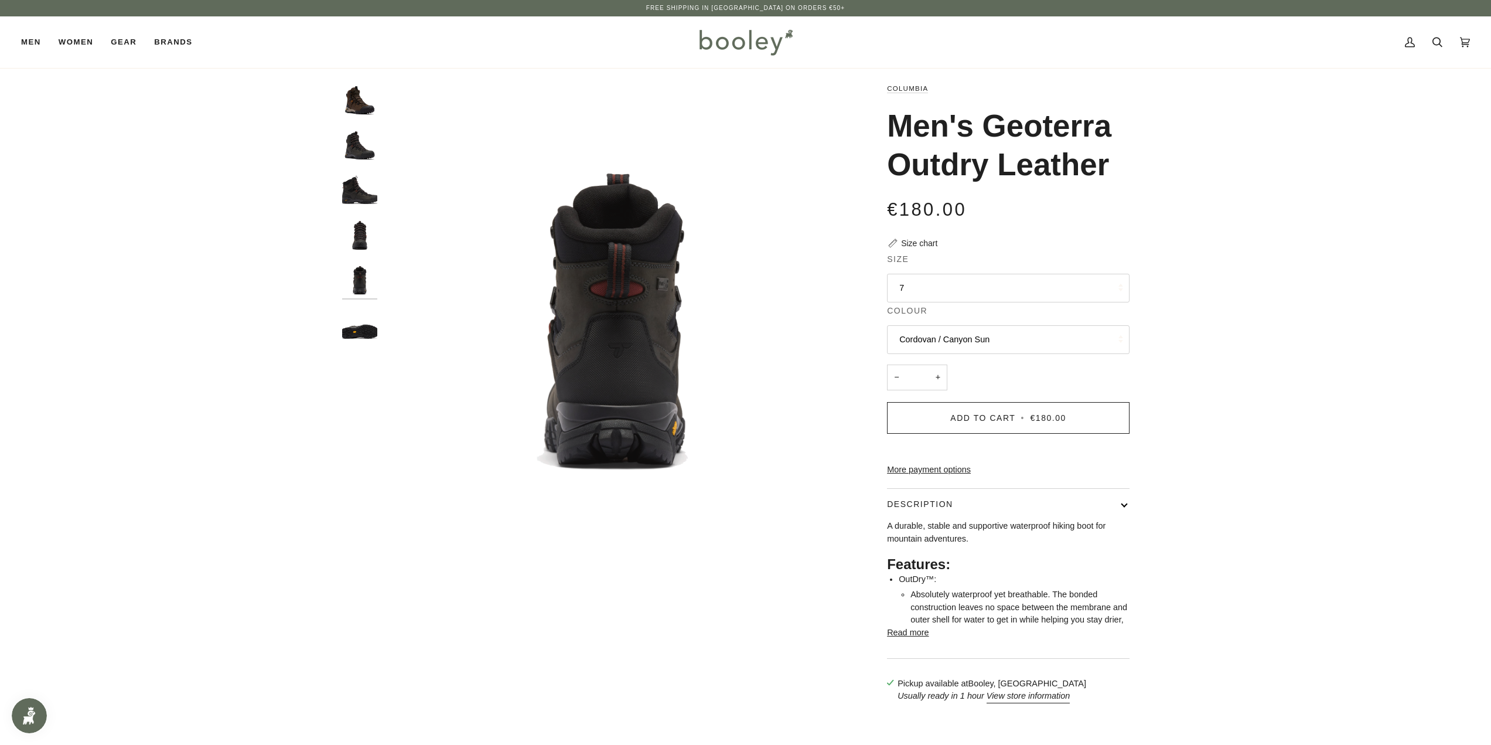
click at [376, 329] on div at bounding box center [362, 216] width 41 height 269
click at [354, 332] on img "Columbia Men's Geoterra Outdry Leather Black / Spice - Booley Galway" at bounding box center [359, 323] width 35 height 35
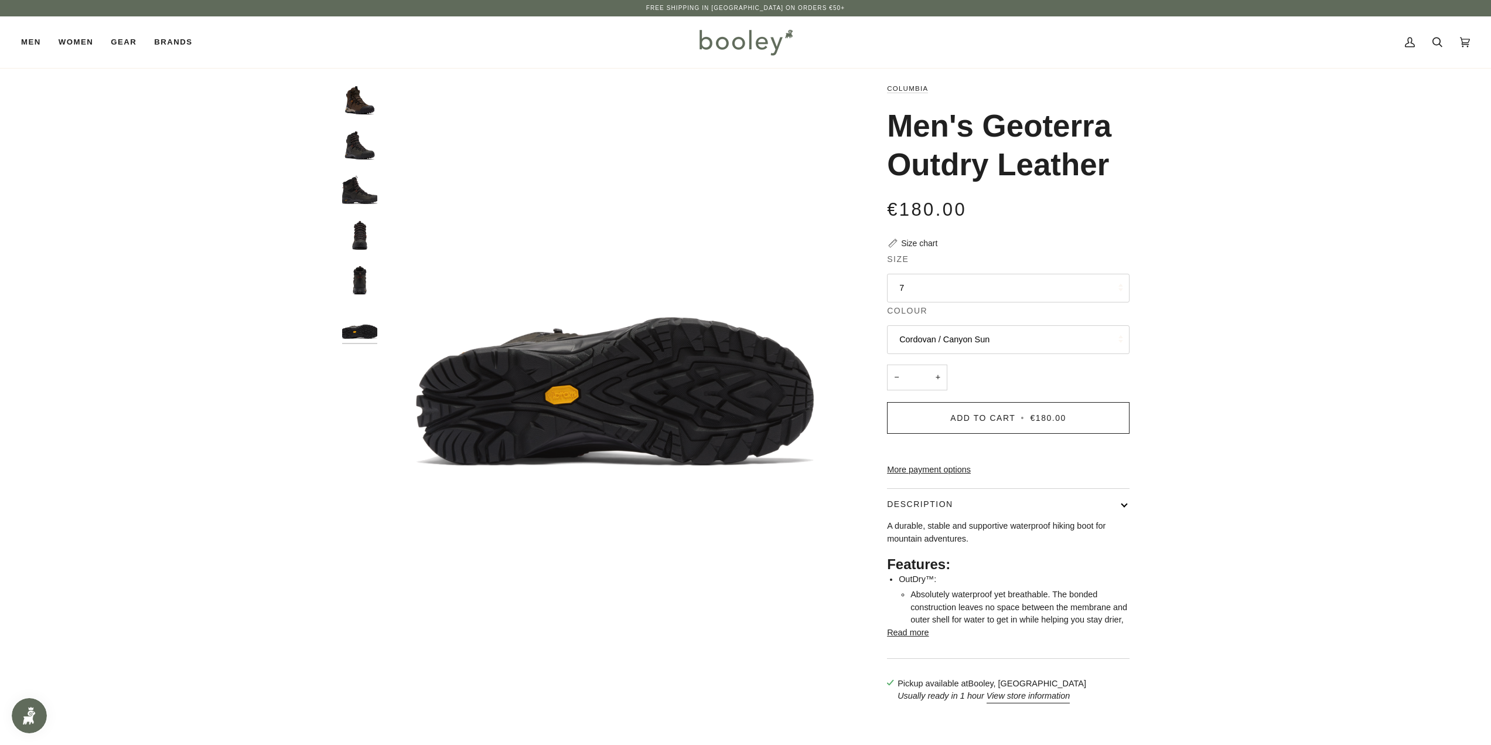
click at [348, 138] on img "Columbia Men's Geoterra Outdry Leather Black / Spice - Booley Galway" at bounding box center [359, 144] width 35 height 35
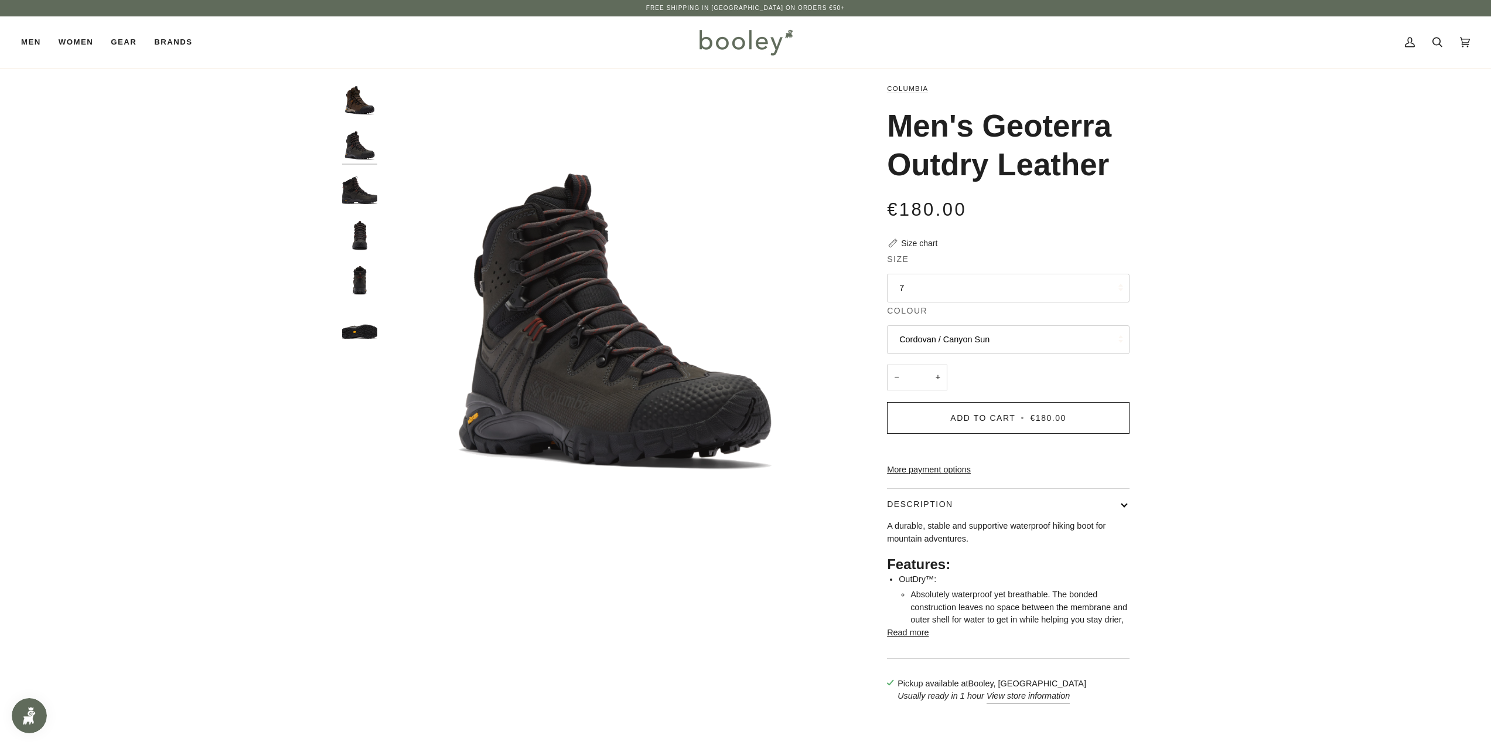
click at [352, 100] on img "Columbia Men's Geoterra Outdry Leather Cordovan / Canyon Sun - Booley Galway" at bounding box center [359, 99] width 35 height 35
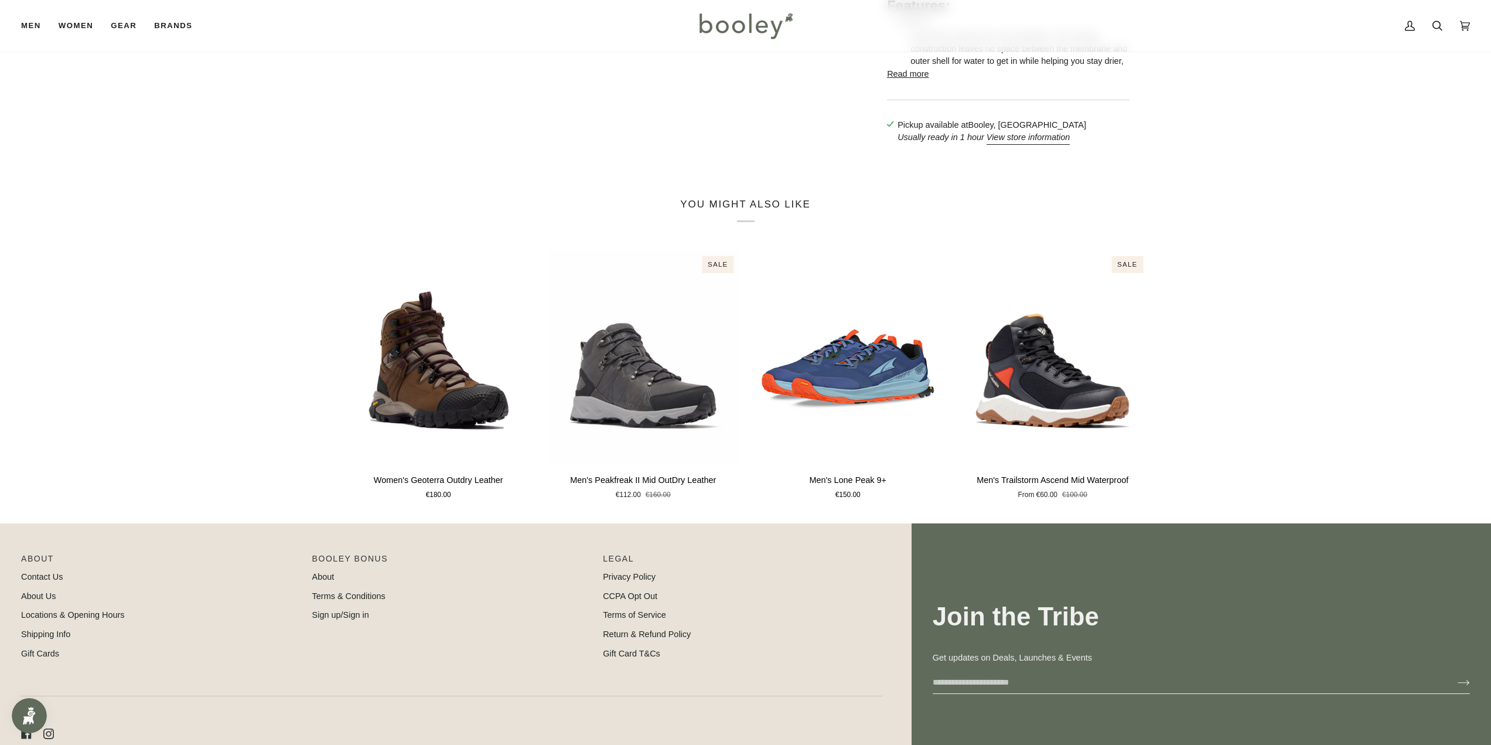
scroll to position [665, 0]
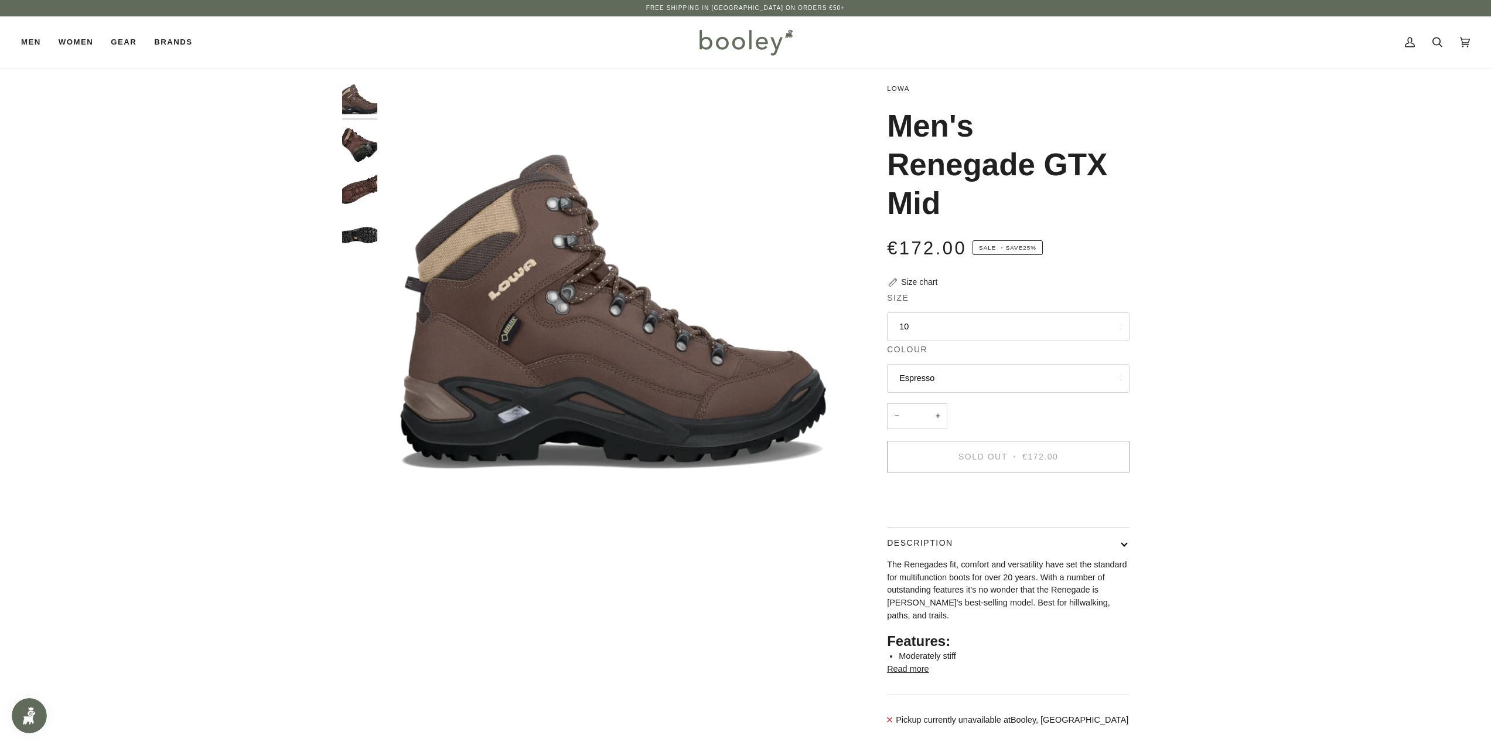
click at [366, 196] on img "Lowa Men's Renegade GTX Mid - Booley Galway" at bounding box center [359, 189] width 35 height 35
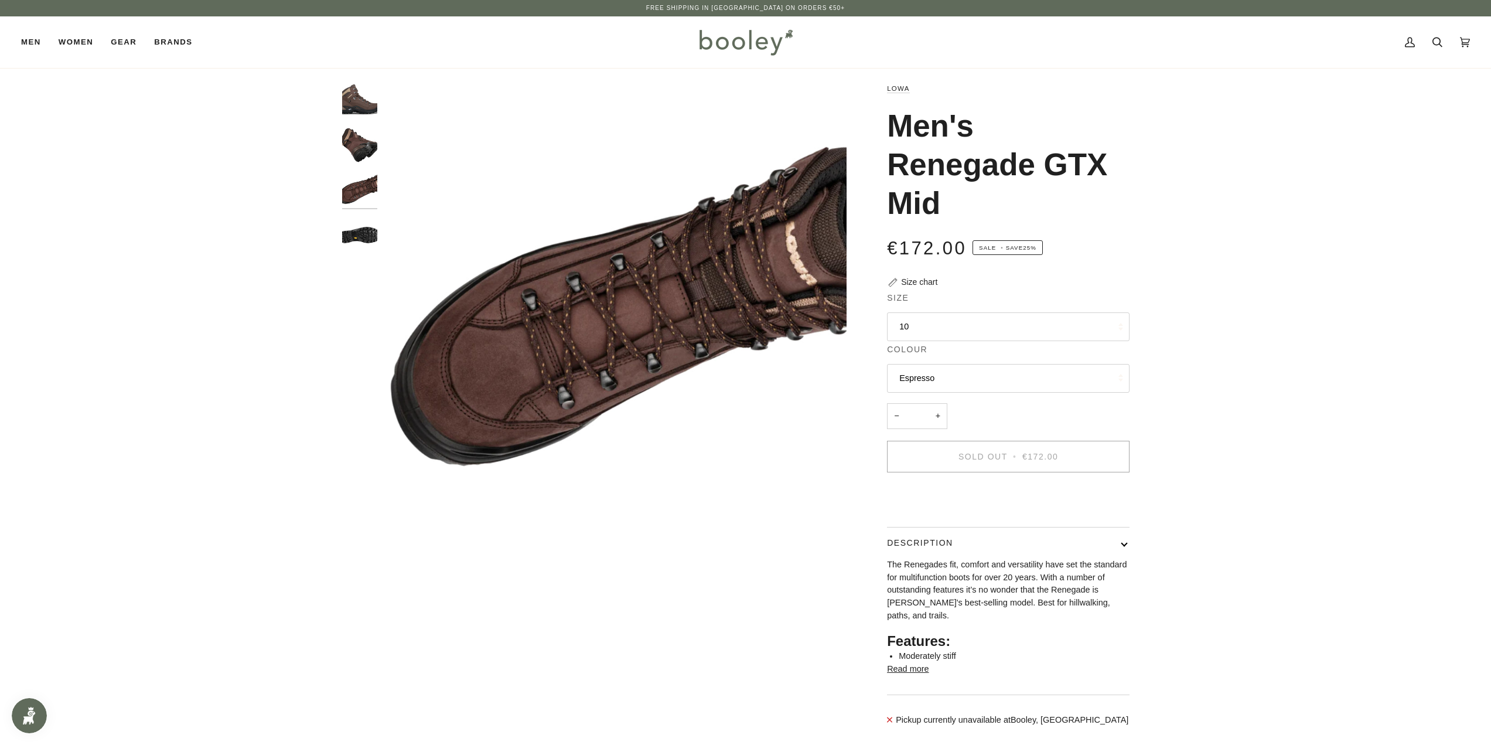
click at [370, 234] on img "Lowa Men's Renegade GTX Mid - Booley Galway" at bounding box center [359, 234] width 35 height 35
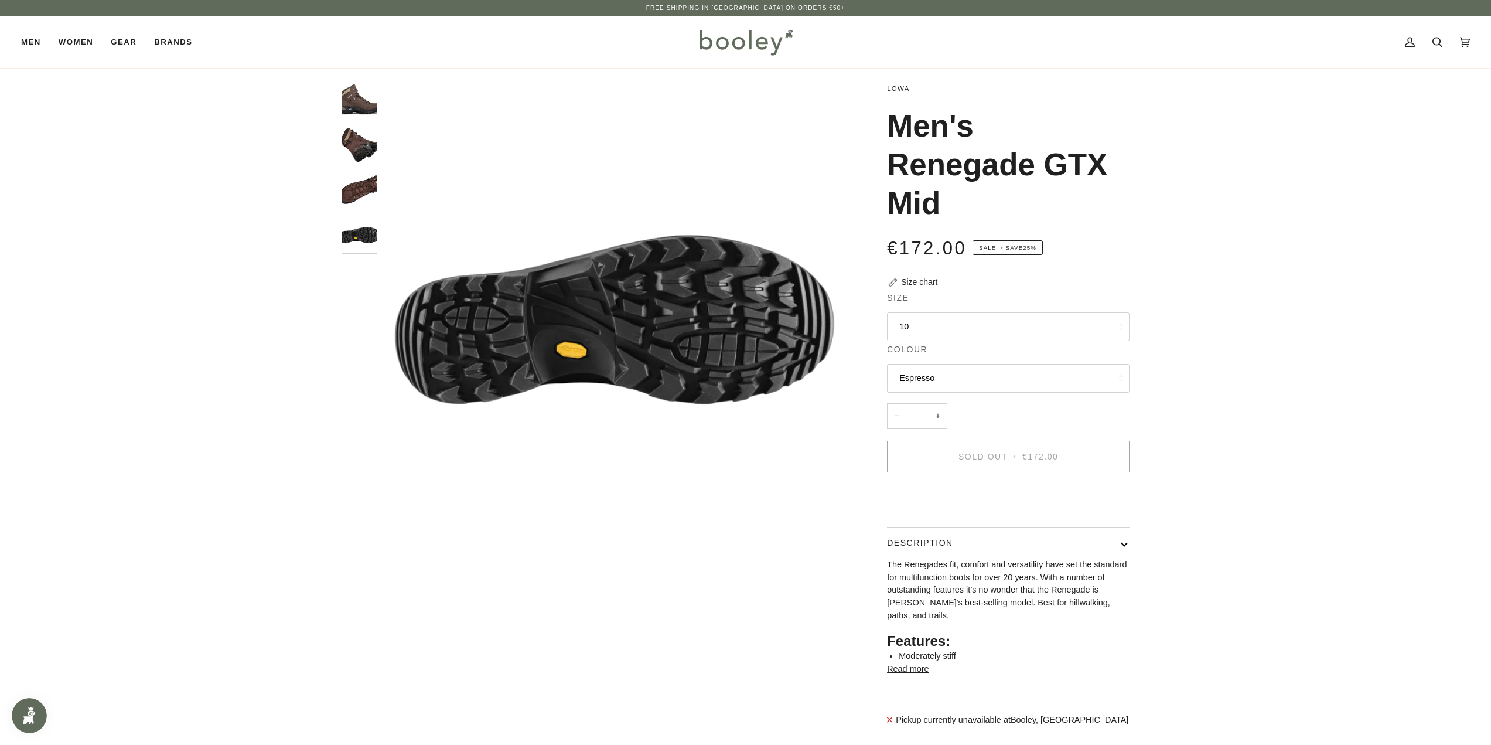
click at [377, 146] on img "Lowa Men's Renegade GTX Mid - Booley Galway" at bounding box center [359, 144] width 35 height 35
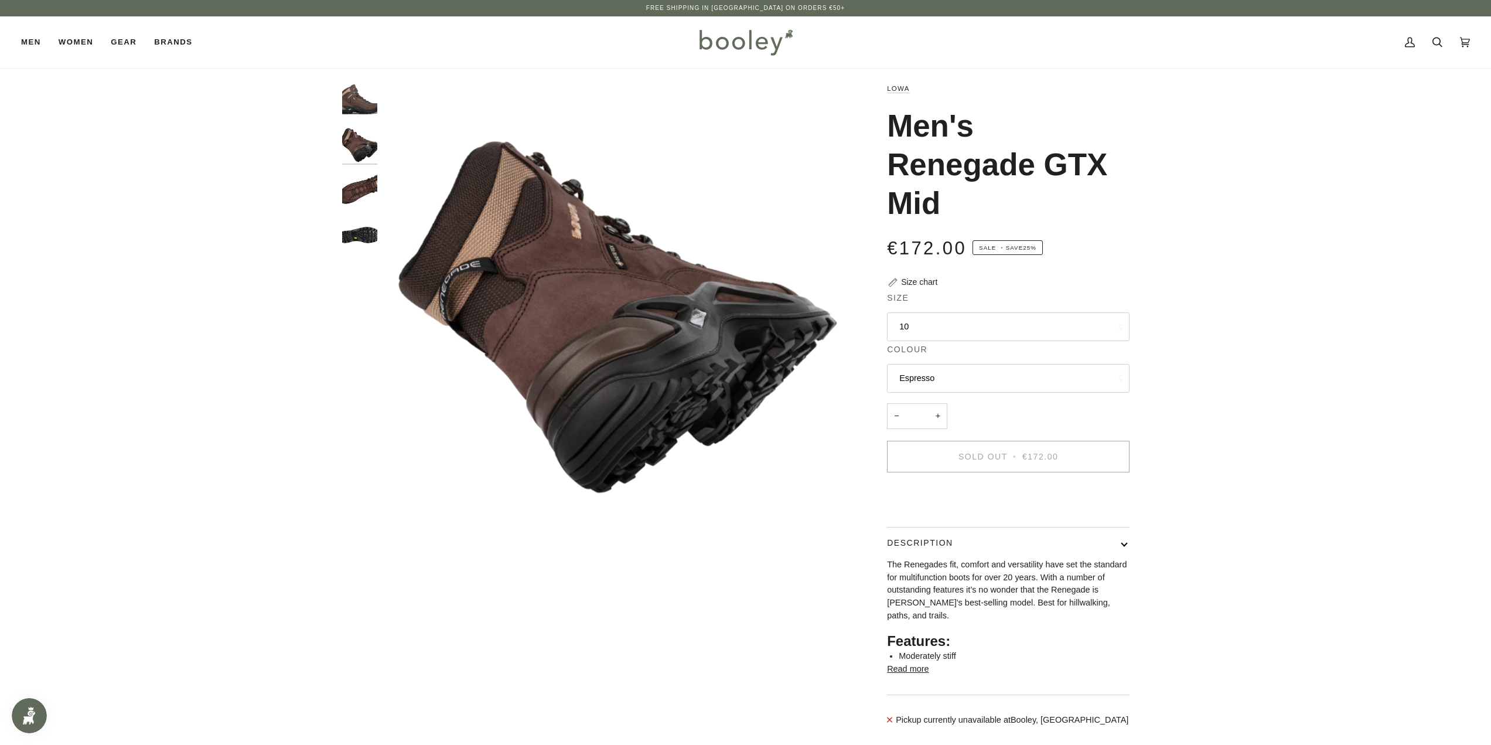
click at [366, 112] on img "Lowa Men's Renegade GTX Mid Espresso - Booley Galway" at bounding box center [359, 99] width 35 height 35
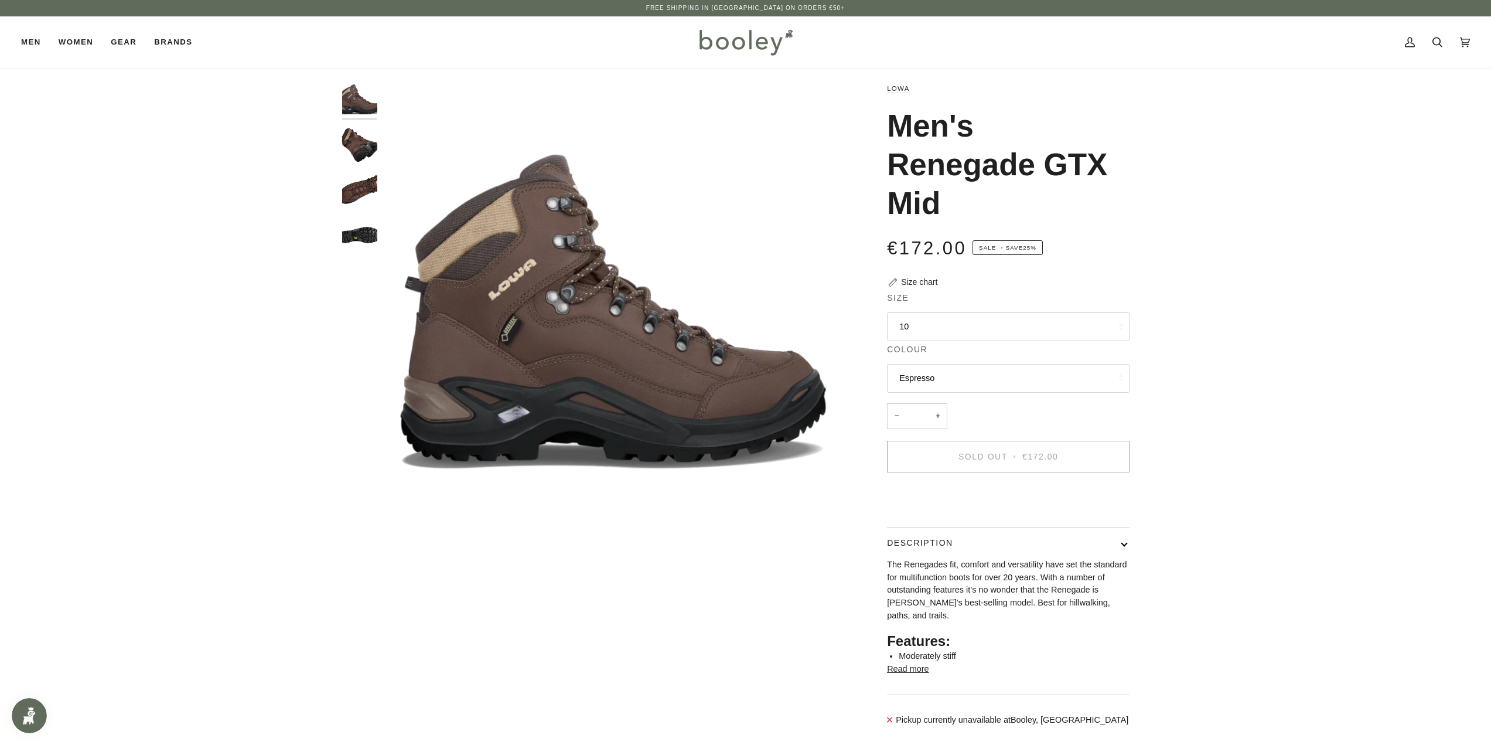
click at [358, 145] on img "Lowa Men's Renegade GTX Mid - Booley Galway" at bounding box center [359, 144] width 35 height 35
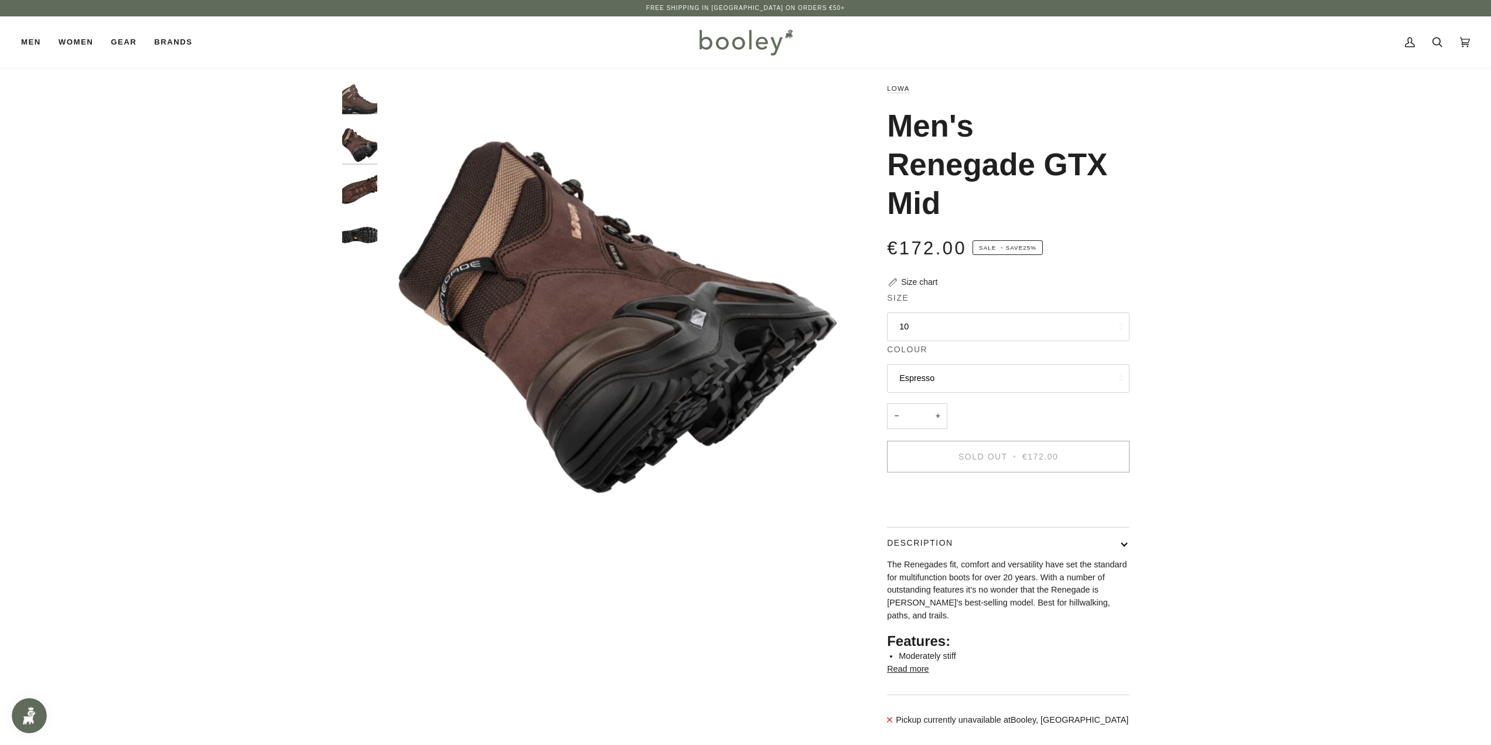
click at [373, 176] on img "Lowa Men's Renegade GTX Mid - Booley Galway" at bounding box center [359, 189] width 35 height 35
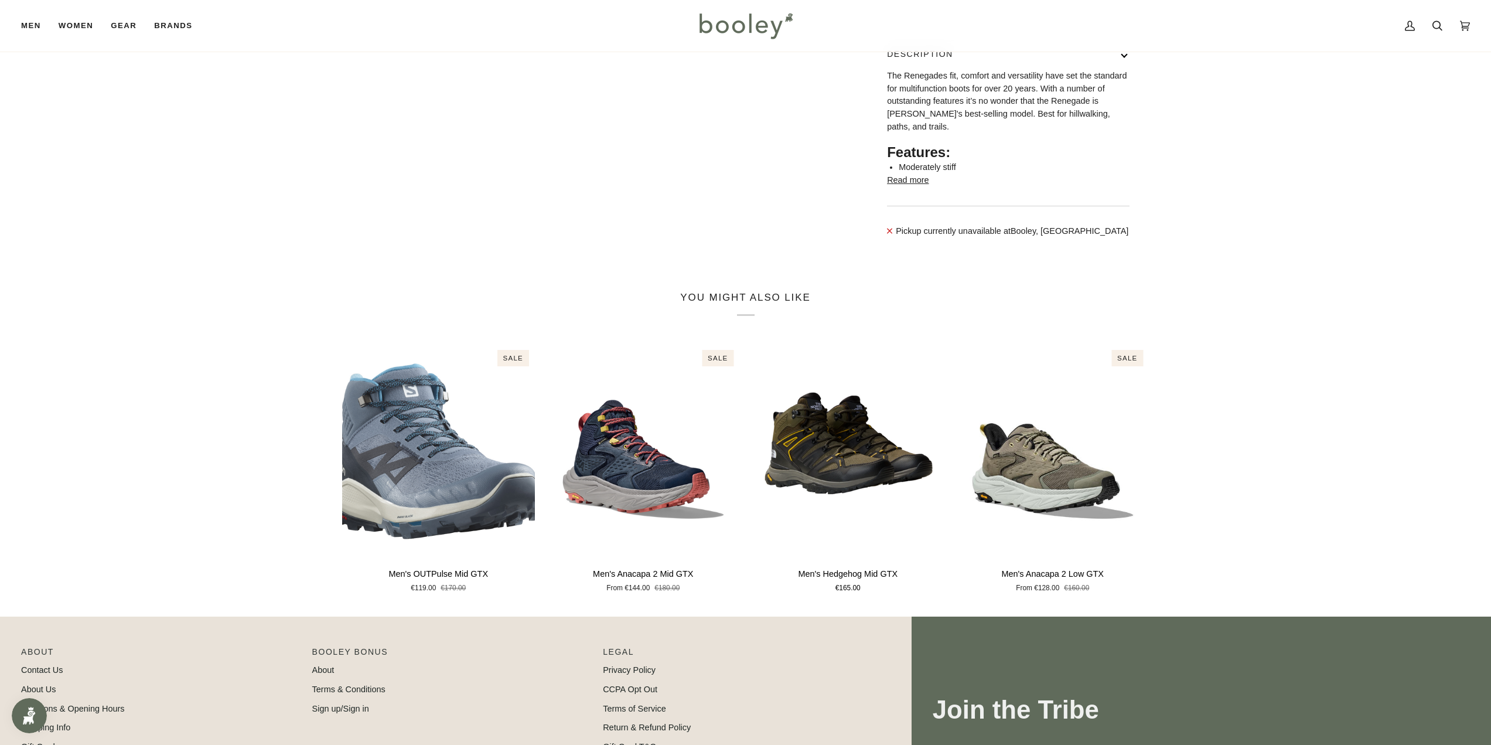
scroll to position [351, 0]
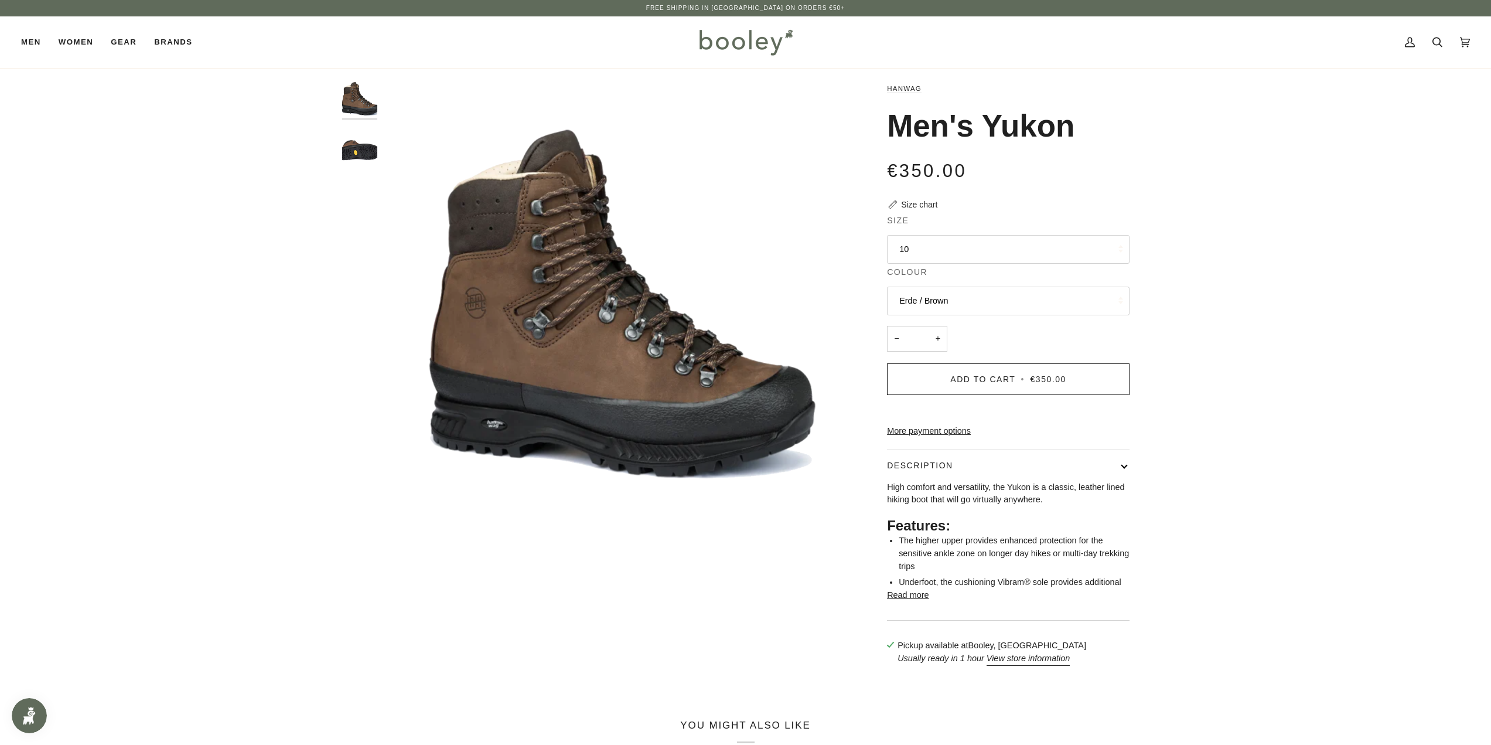
click at [358, 148] on img "Hanwag Men's Yukon Erde/Brown - Booley Galway" at bounding box center [359, 144] width 35 height 35
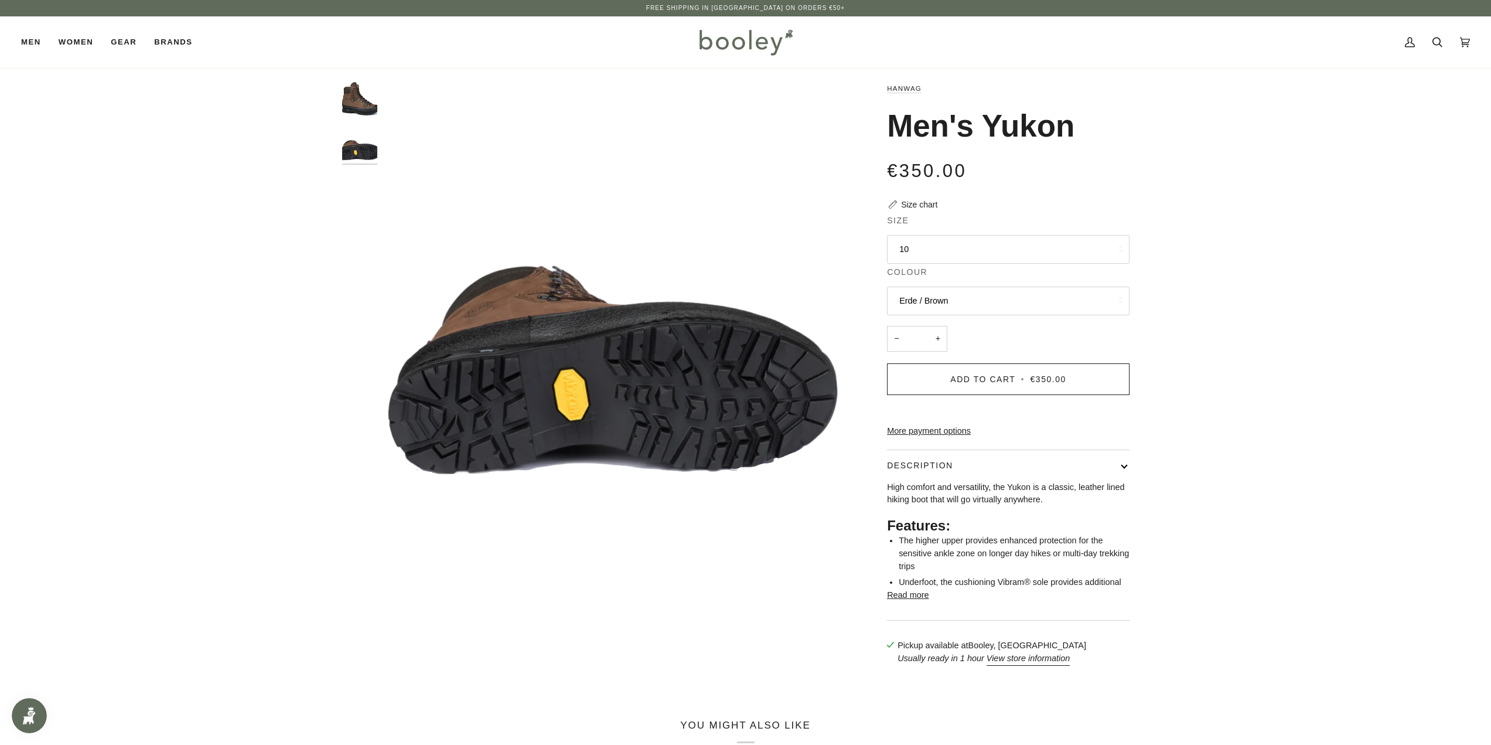
click at [356, 103] on img "Hanwag Men's Yukon Erde/Brown - Booley Galway" at bounding box center [359, 99] width 35 height 35
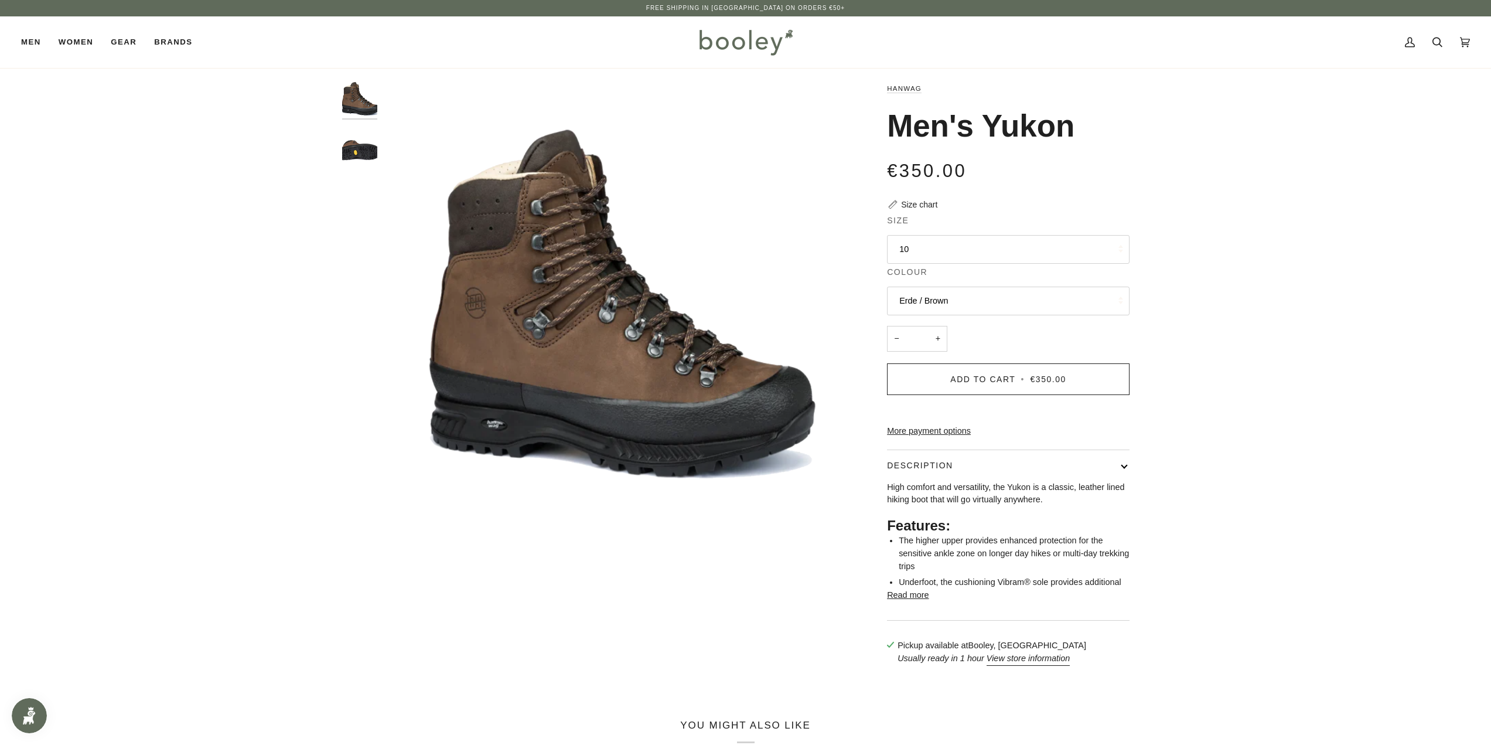
drag, startPoint x: 892, startPoint y: 124, endPoint x: 1094, endPoint y: 129, distance: 202.7
click at [1094, 129] on div "Men's Yukon" at bounding box center [1008, 126] width 243 height 39
copy h1 "Men's Yukon"
click at [1217, 319] on div "Zoom Zoom Previous" at bounding box center [745, 379] width 1491 height 595
click at [352, 146] on img "Hanwag Men's Yukon Erde/Brown - Booley Galway" at bounding box center [359, 144] width 35 height 35
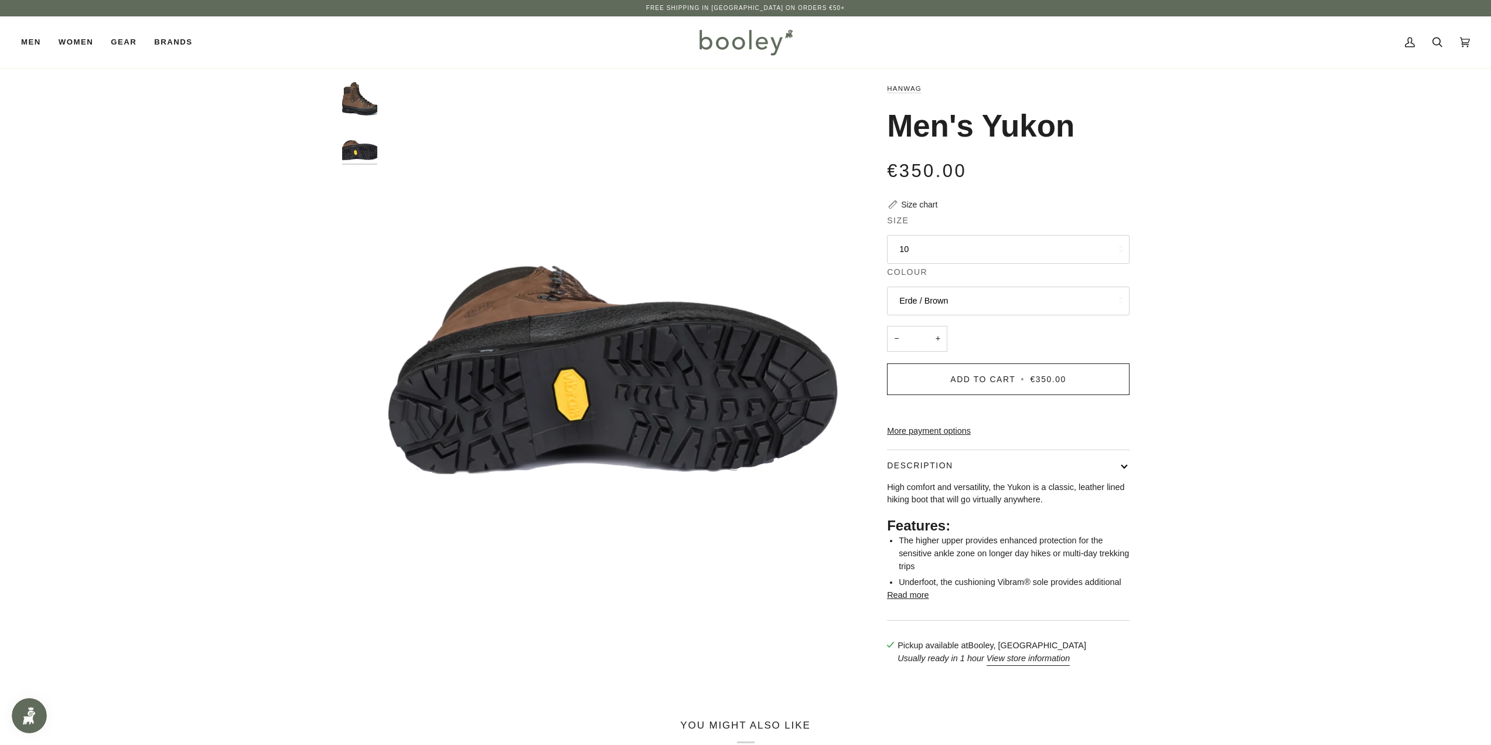
click at [360, 95] on img "Hanwag Men's Yukon Erde/Brown - Booley Galway" at bounding box center [359, 99] width 35 height 35
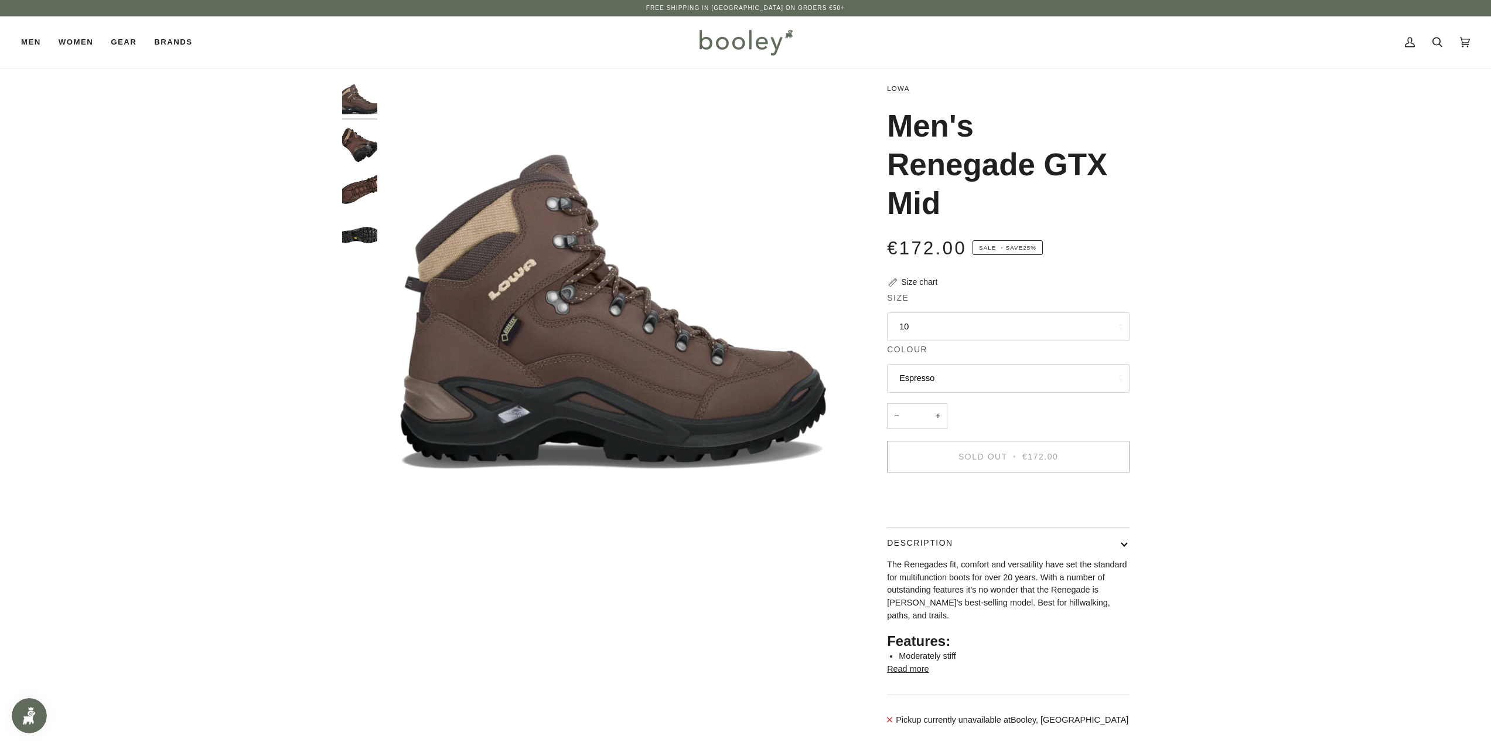
click at [1002, 323] on button "10" at bounding box center [1008, 326] width 243 height 29
click at [998, 320] on button "10" at bounding box center [1008, 326] width 243 height 29
click at [364, 183] on img "Lowa Men's Renegade GTX Mid - Booley Galway" at bounding box center [359, 189] width 35 height 35
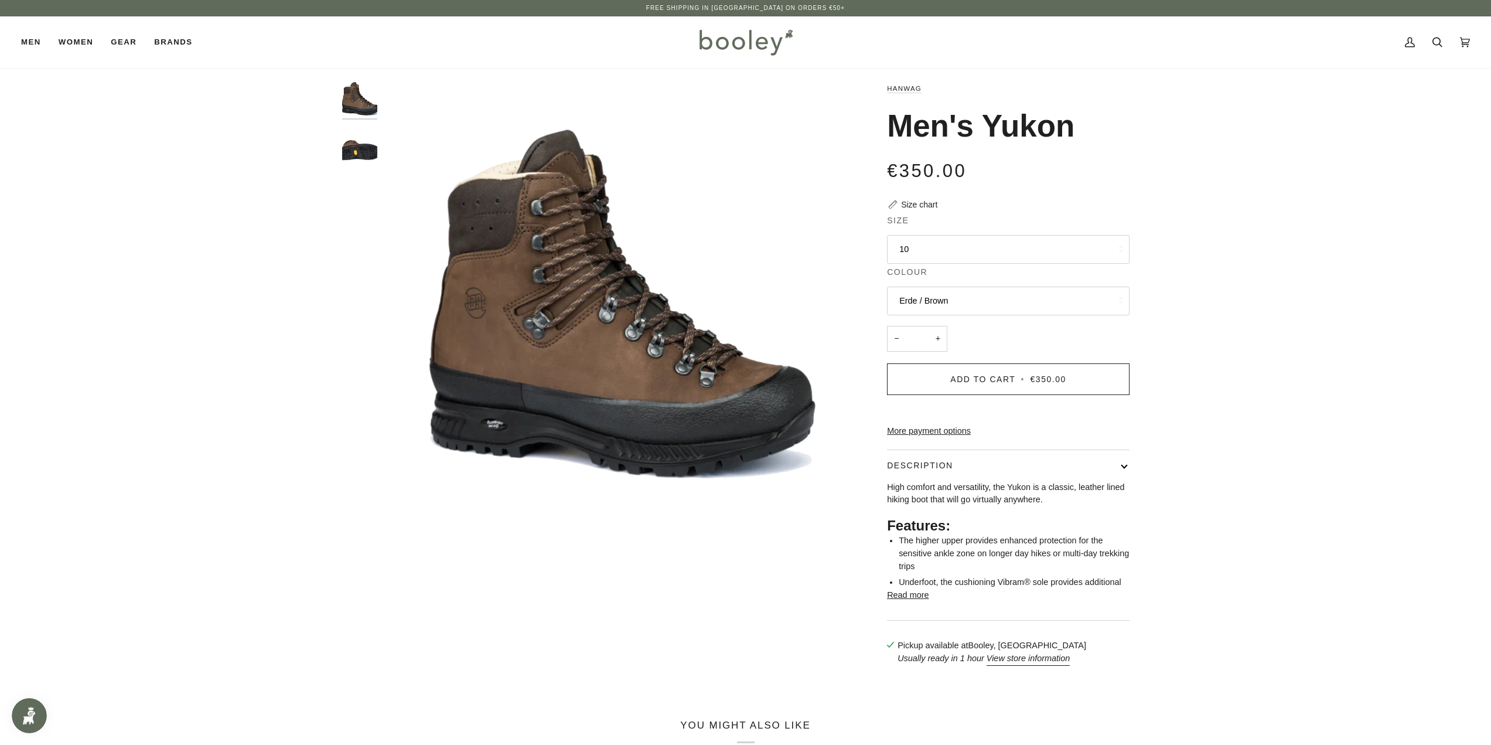
drag, startPoint x: 881, startPoint y: 87, endPoint x: 1085, endPoint y: 134, distance: 209.2
click at [1085, 134] on div "Hanwag Men's [GEOGRAPHIC_DATA] €350.00 Sale • Save Size chart Size 10 9" at bounding box center [998, 379] width 264 height 595
copy div "Hanwag Men's Yukon"
